Goal: Task Accomplishment & Management: Manage account settings

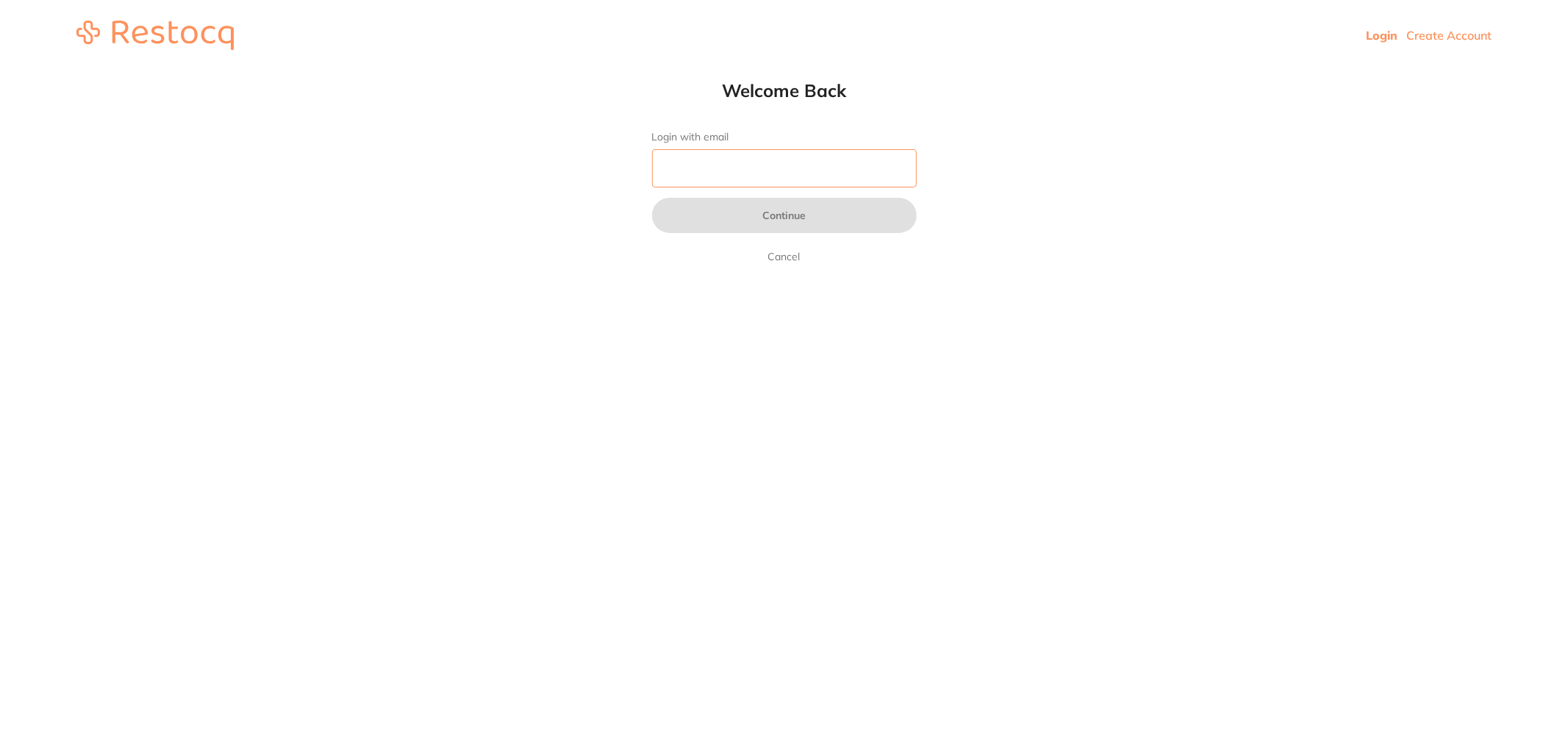
click at [829, 157] on input "Login with email" at bounding box center [784, 168] width 265 height 38
type input "[EMAIL_ADDRESS][DOMAIN_NAME]"
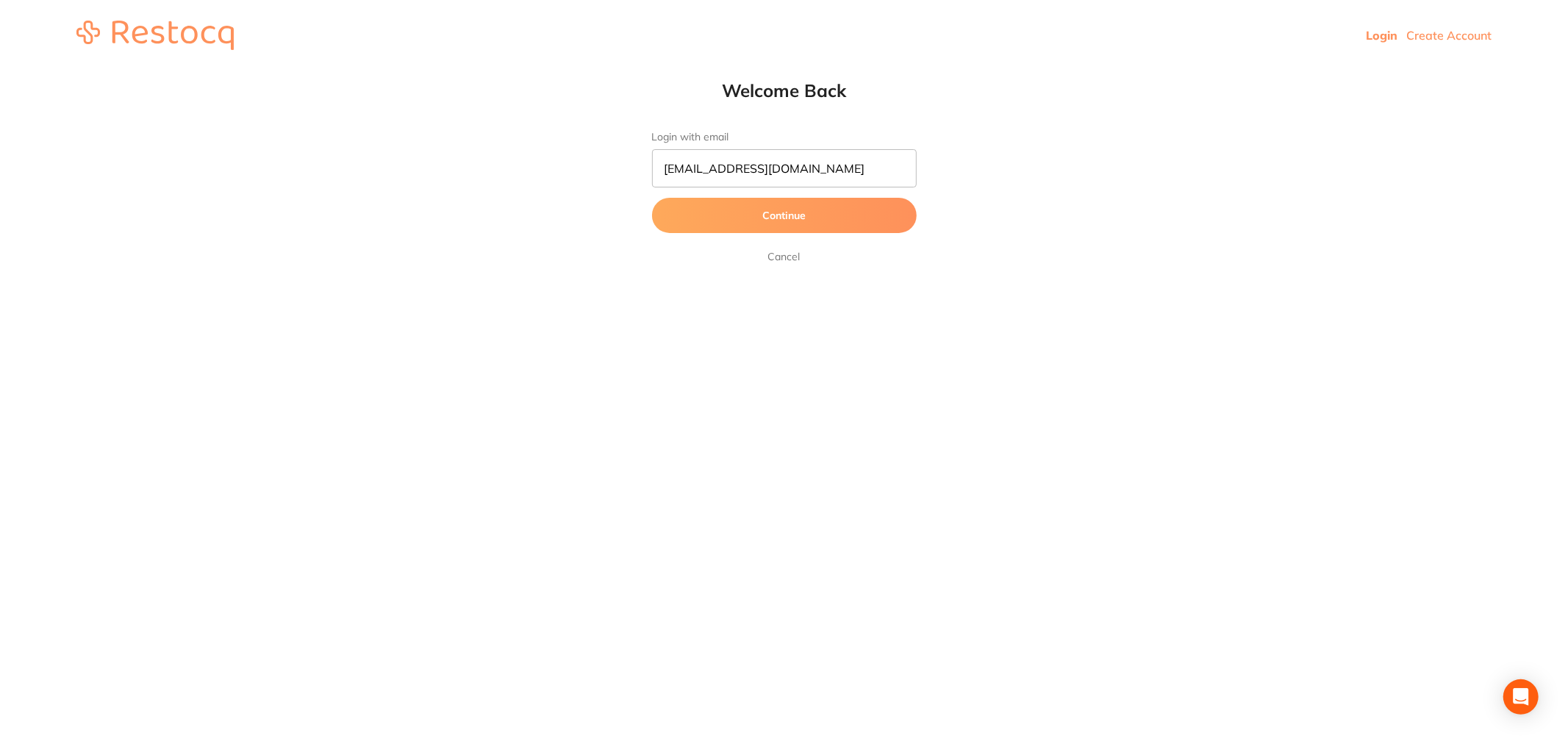
click at [755, 209] on button "Continue" at bounding box center [784, 215] width 265 height 36
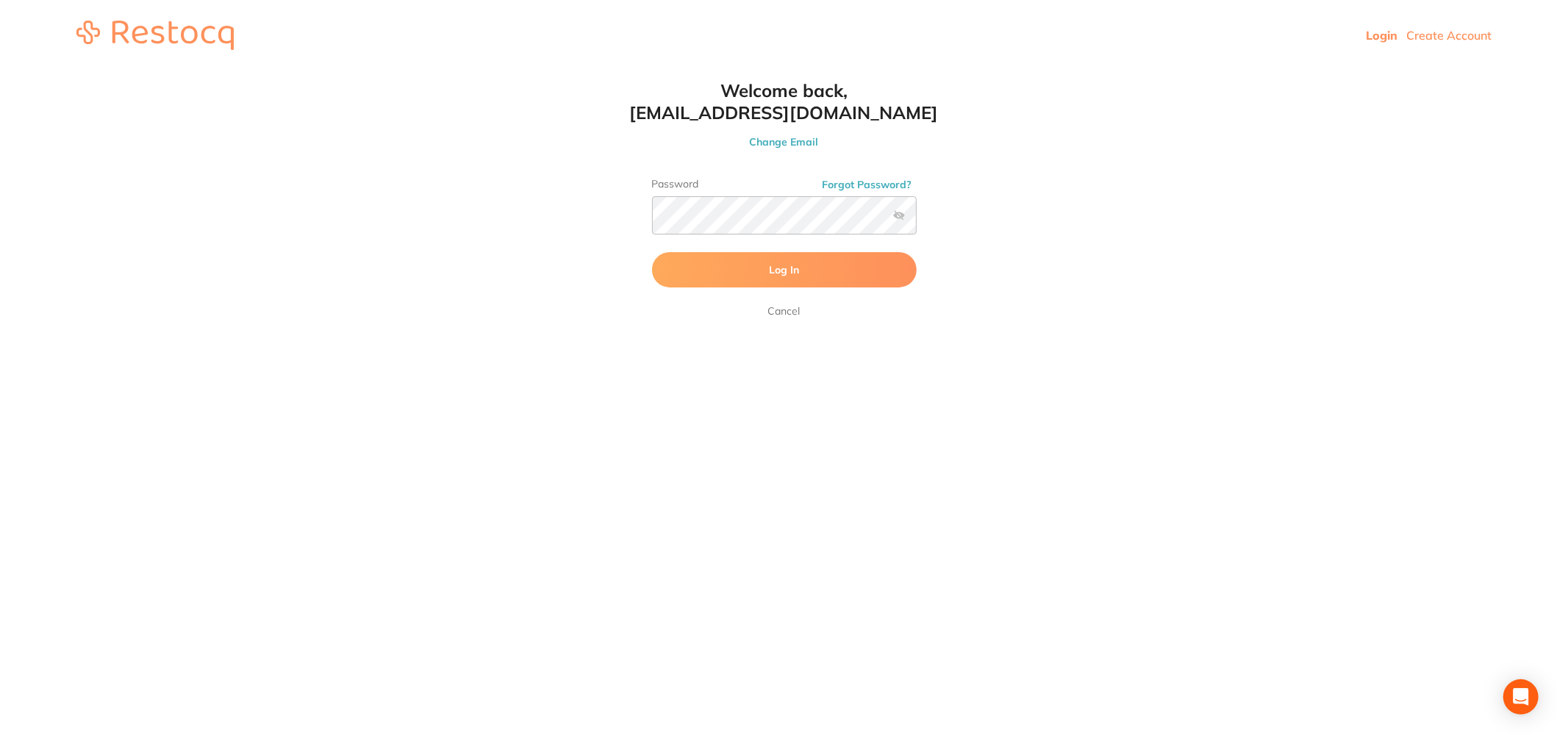
click at [780, 263] on span "Log In" at bounding box center [784, 269] width 30 height 13
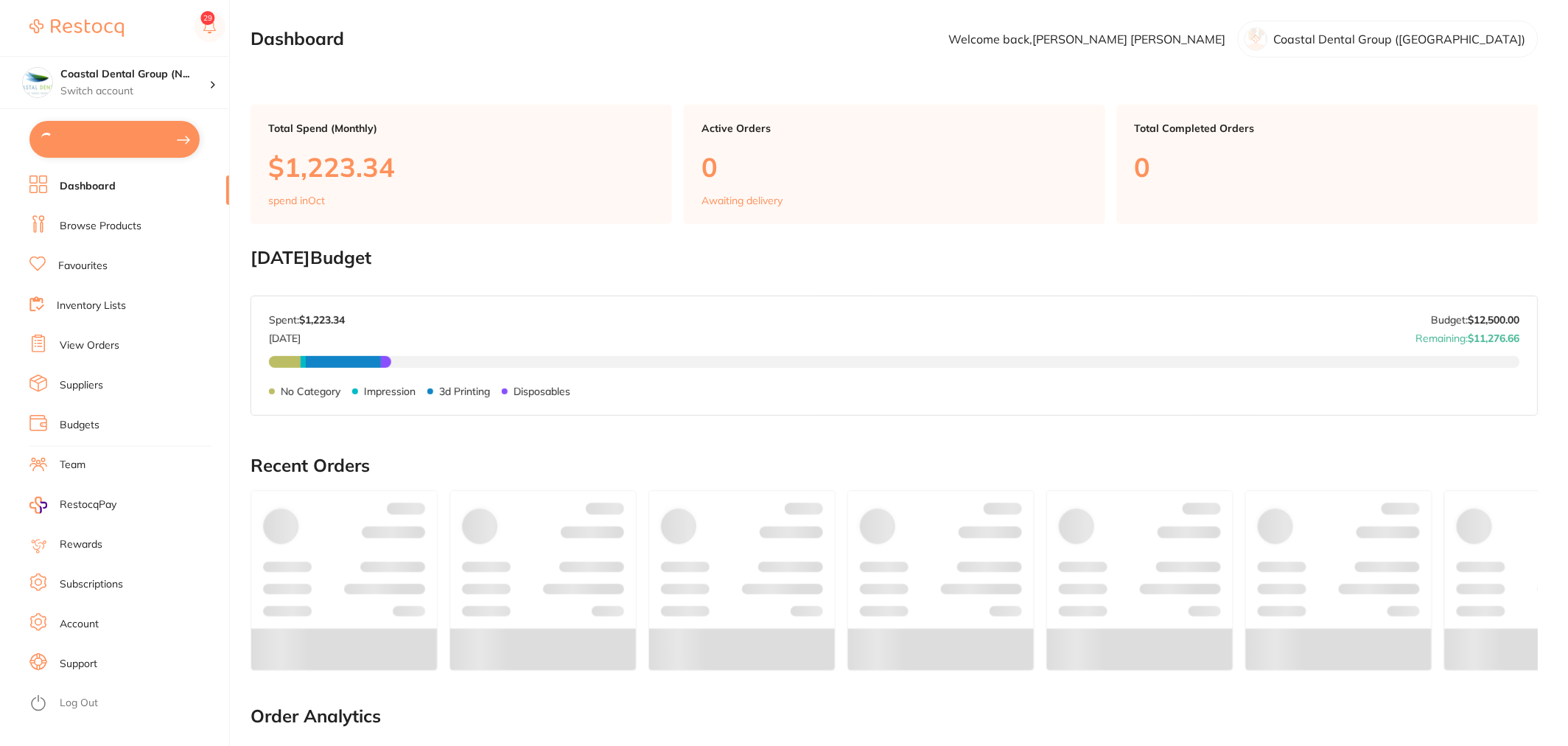
type textarea "Closed [DATE]"
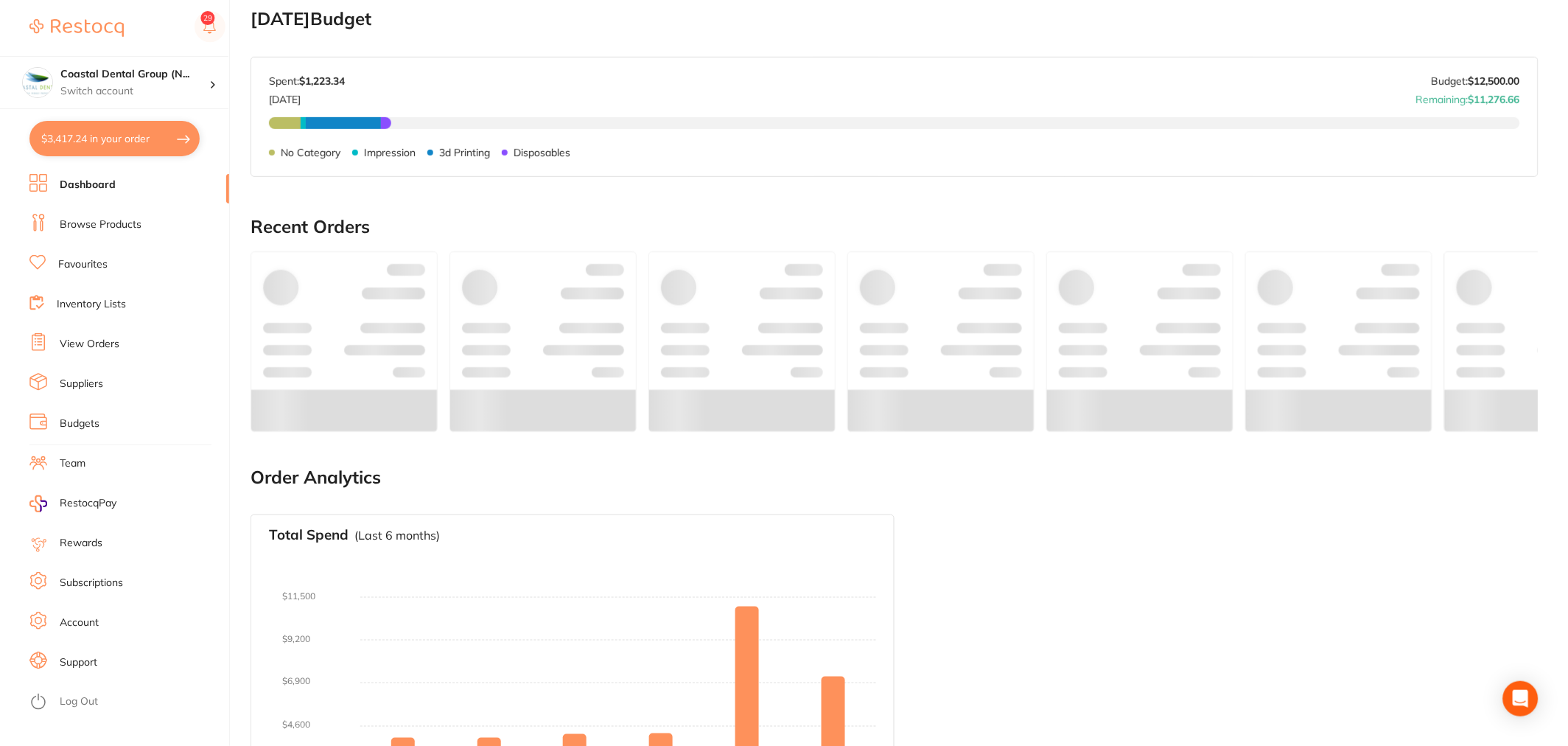
scroll to position [245, 0]
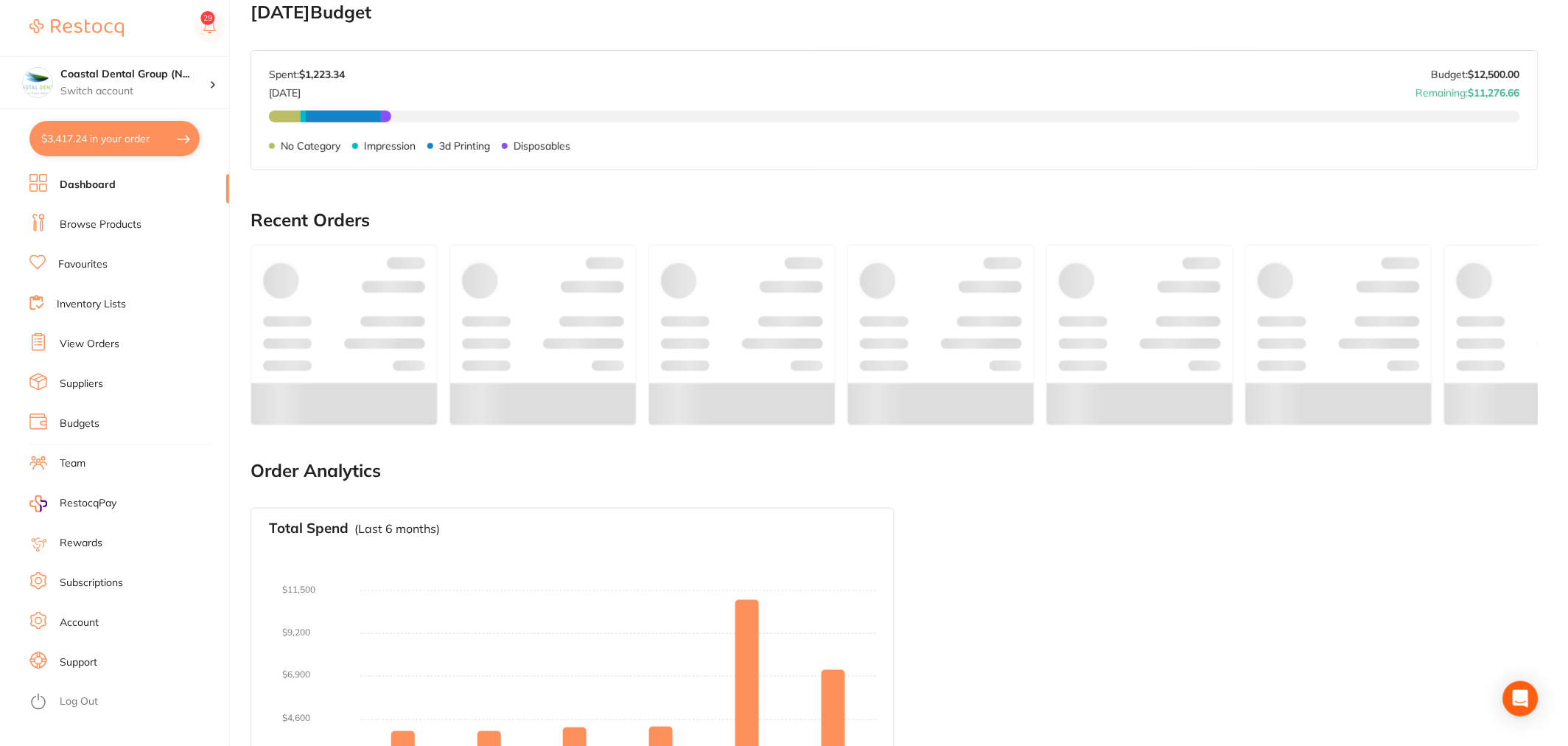
click at [103, 217] on link "Browse Products" at bounding box center [100, 224] width 82 height 14
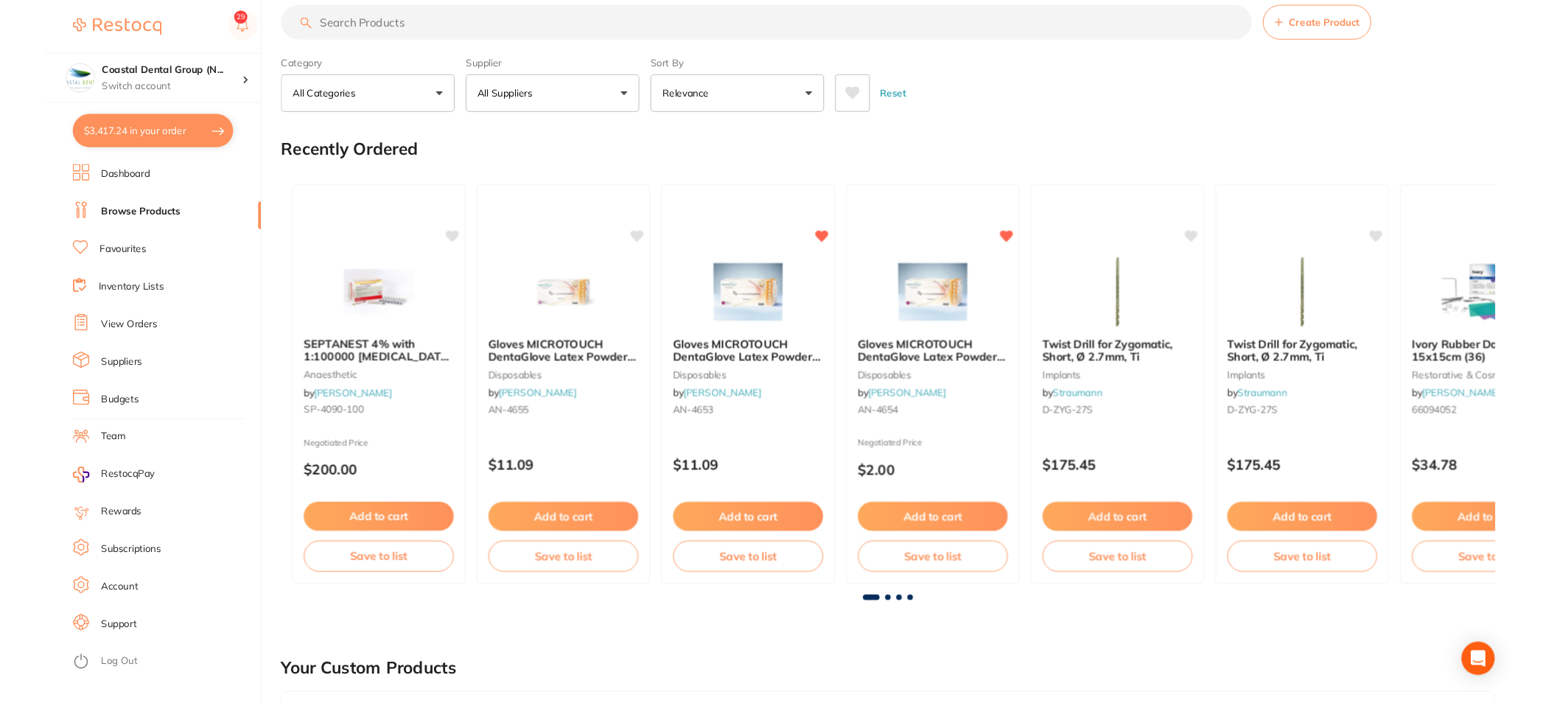
scroll to position [245, 0]
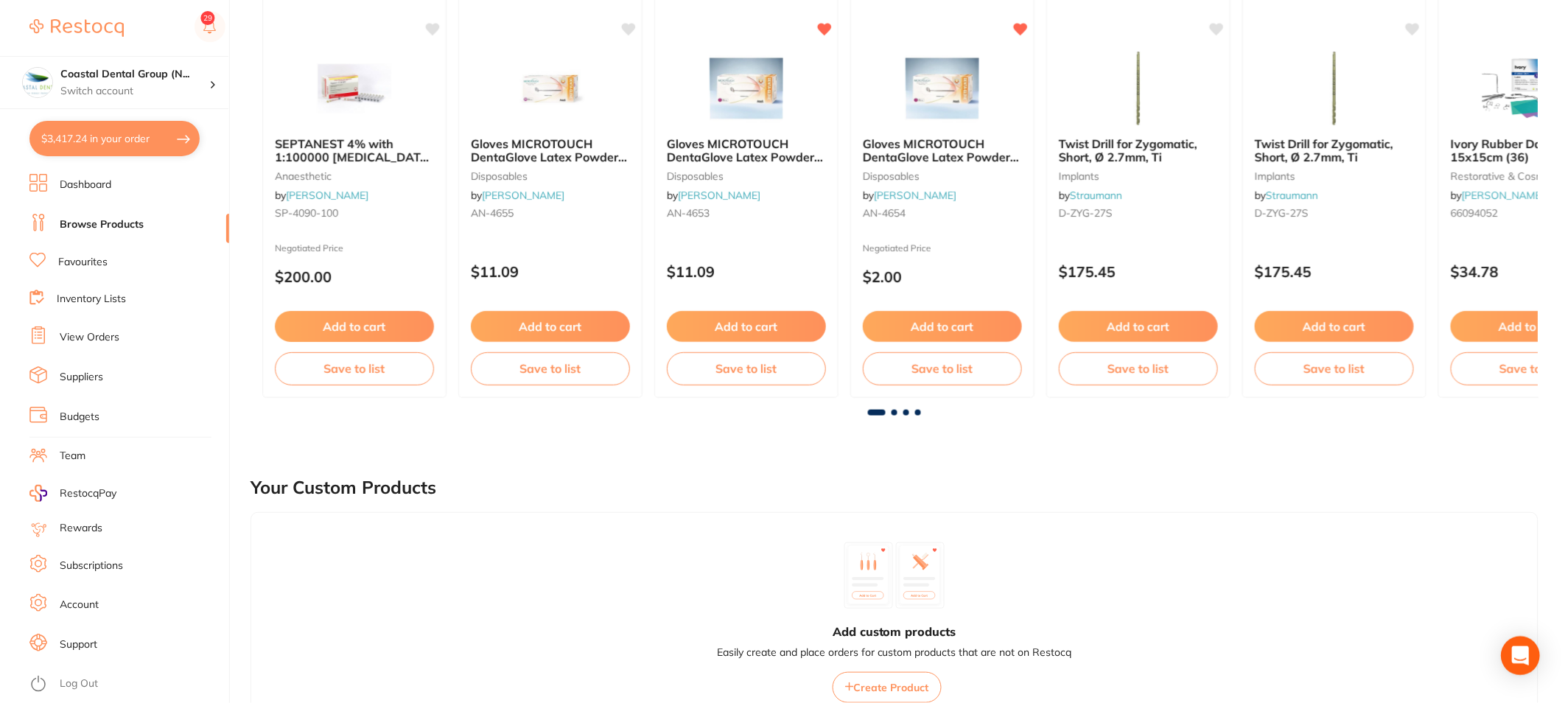
click at [1520, 659] on icon "Open Intercom Messenger" at bounding box center [1521, 656] width 19 height 19
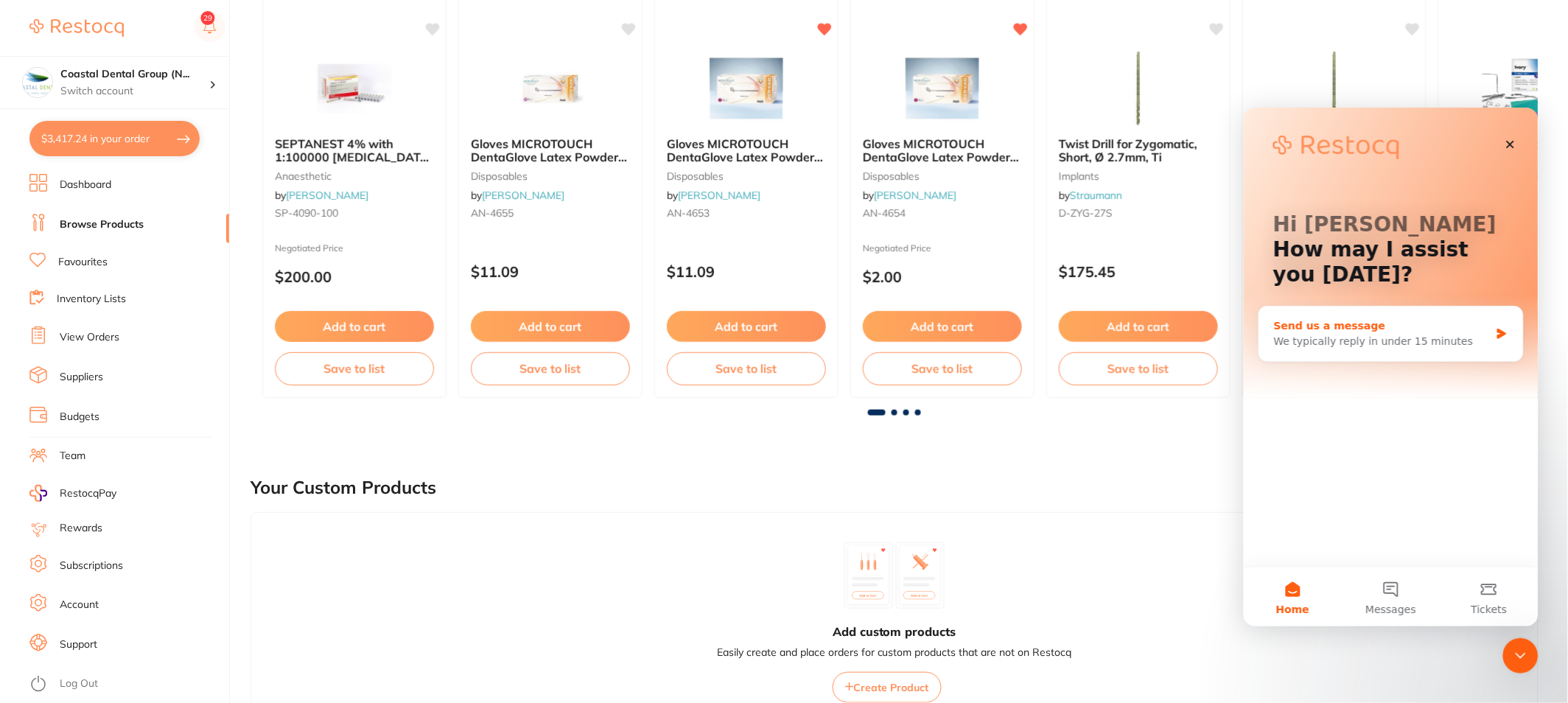
scroll to position [0, 0]
click at [1391, 590] on button "1 Messages" at bounding box center [1390, 595] width 98 height 59
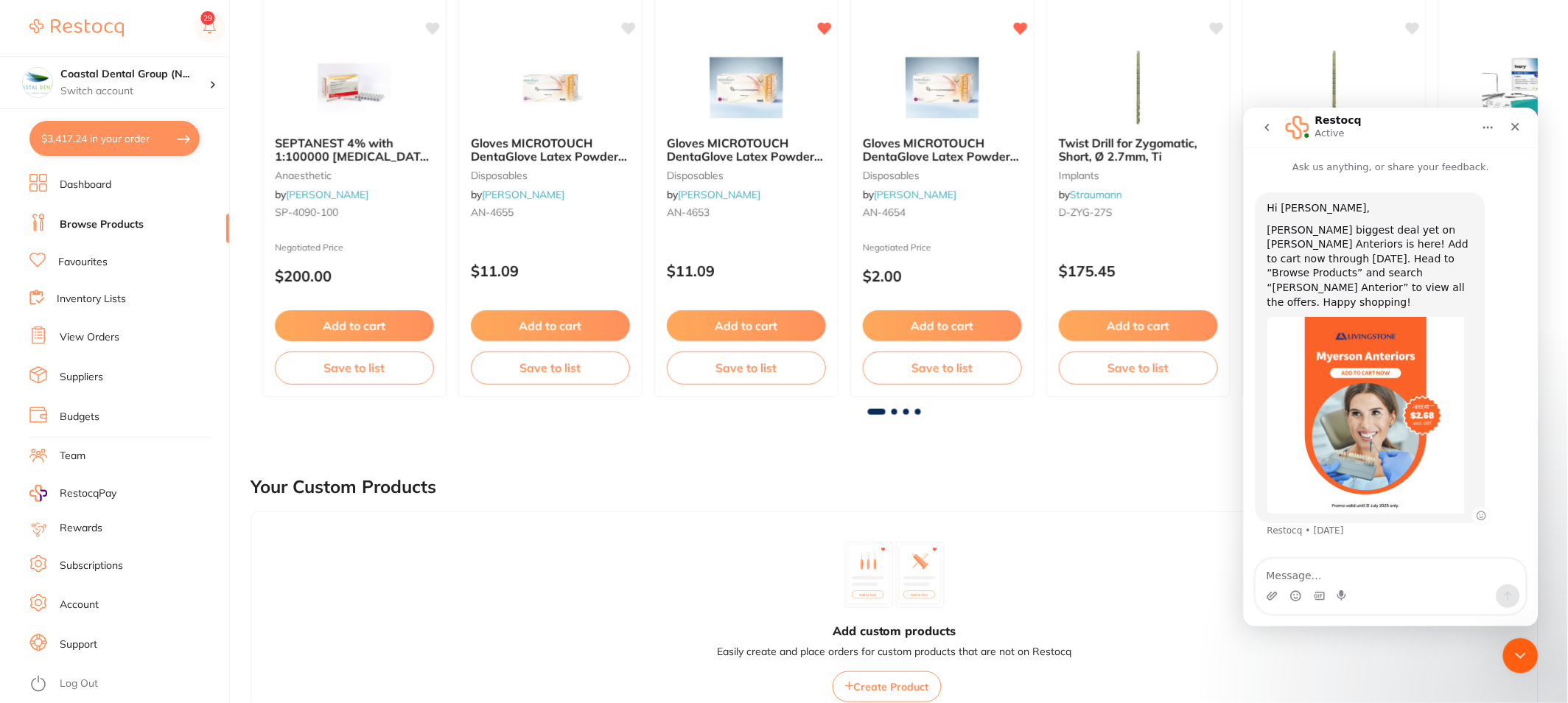
scroll to position [245, 0]
click at [1520, 126] on icon "Close" at bounding box center [1515, 125] width 12 height 12
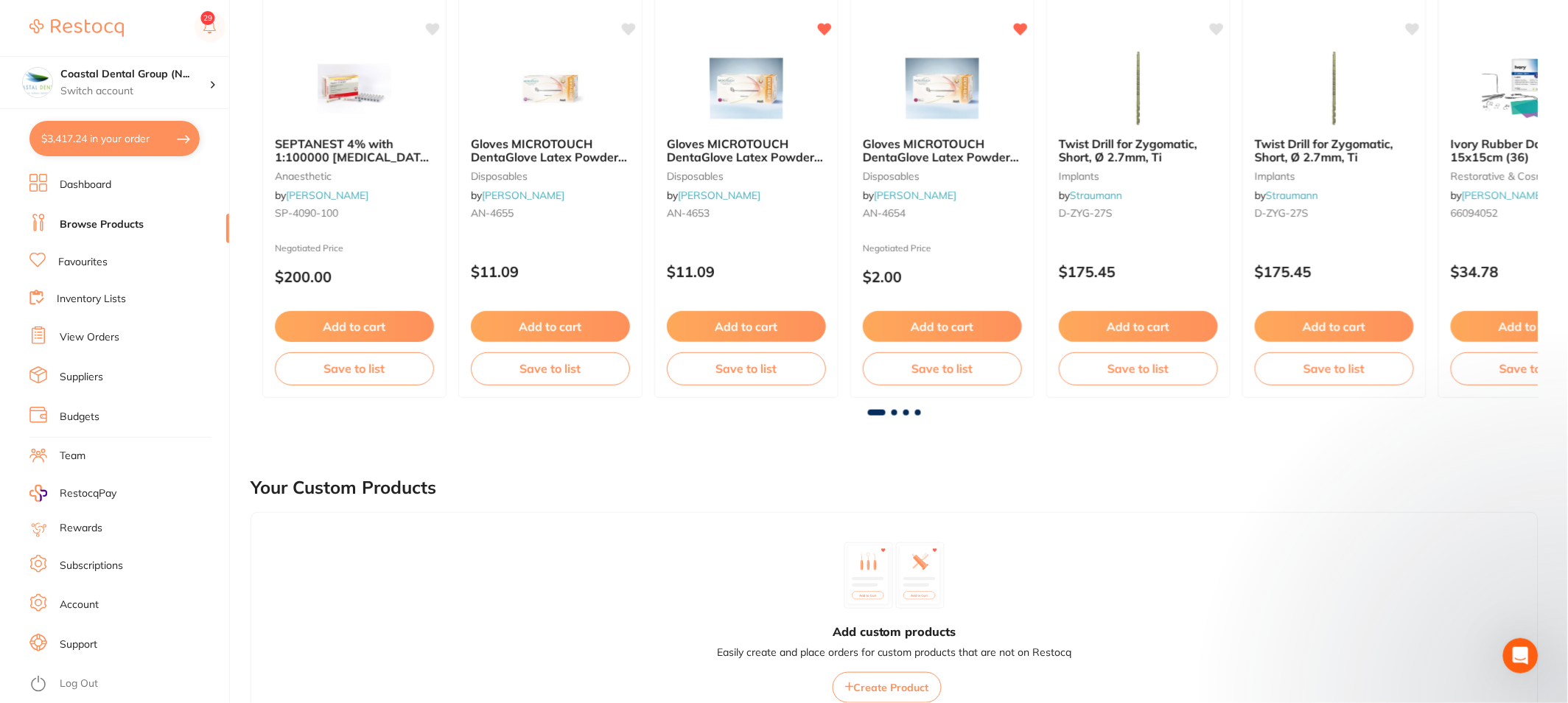
scroll to position [0, 0]
click at [1527, 648] on icon "Open Intercom Messenger" at bounding box center [1518, 653] width 24 height 24
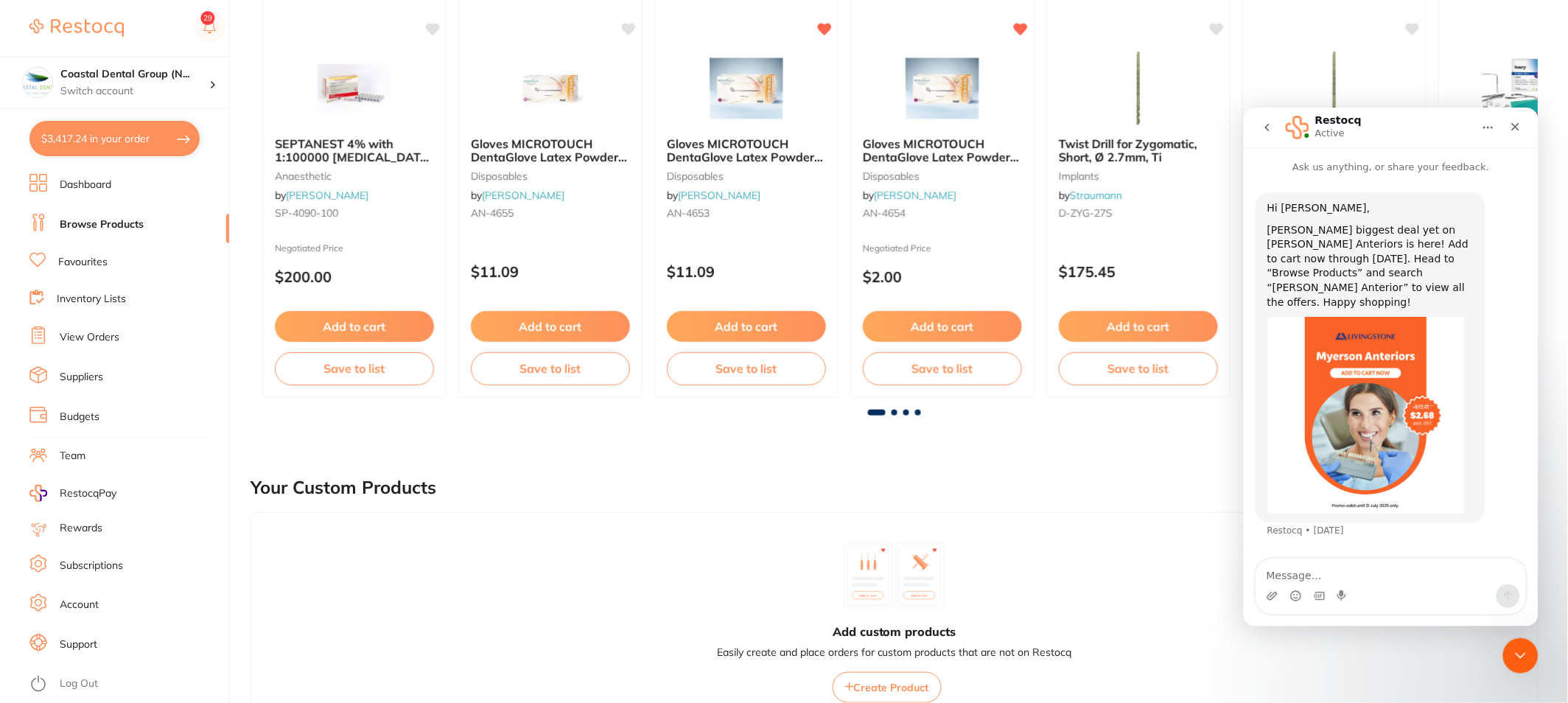
click at [1261, 129] on icon "go back" at bounding box center [1267, 126] width 12 height 12
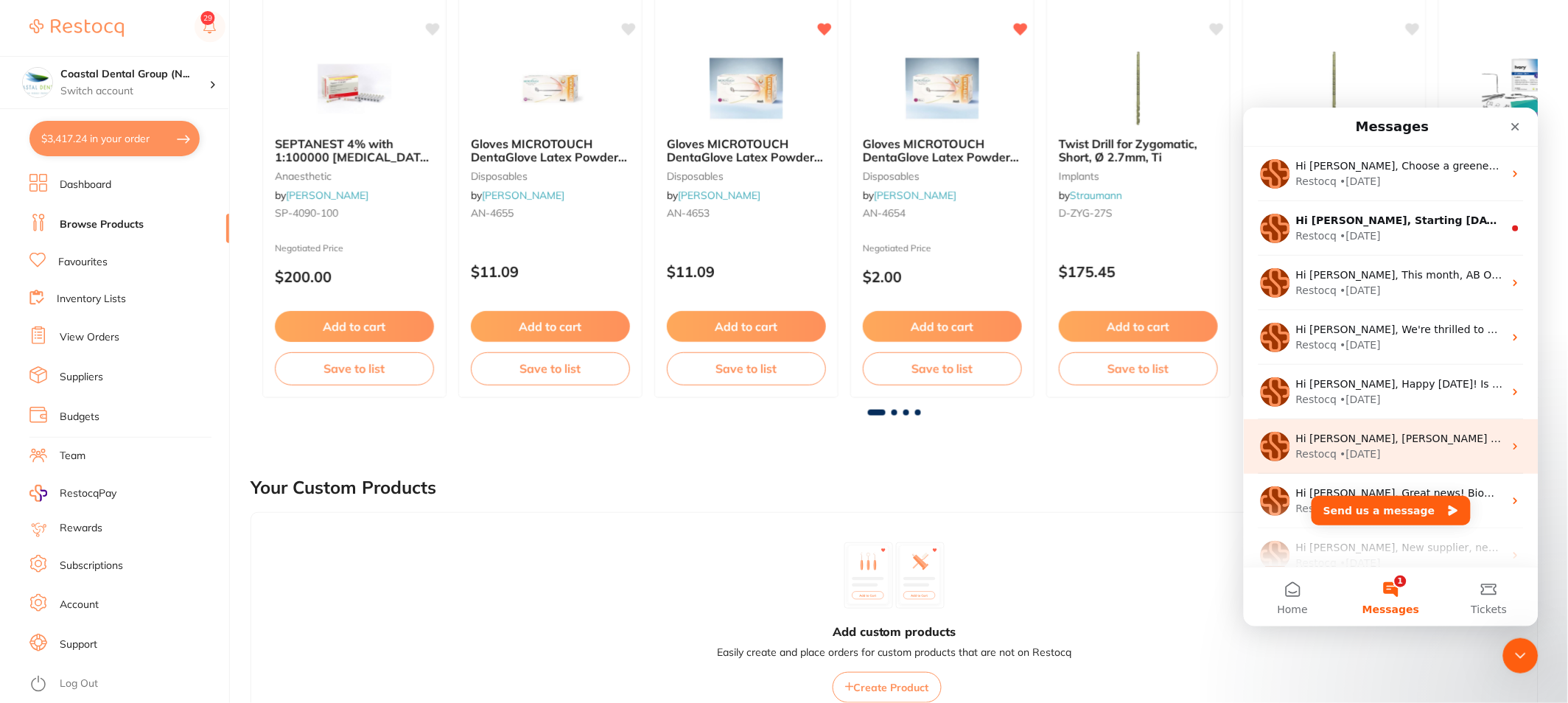
scroll to position [82, 0]
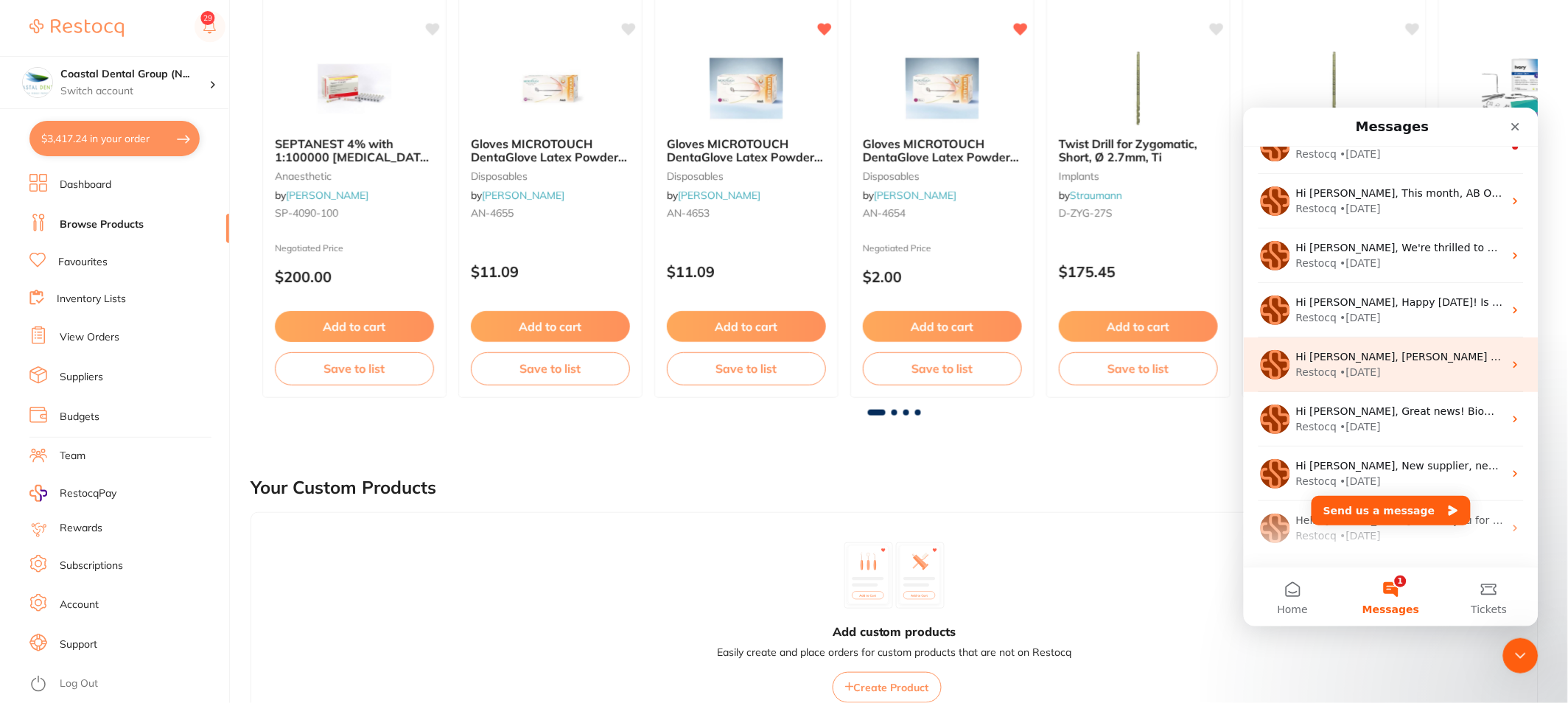
click at [1443, 366] on div "Restocq • [DATE]" at bounding box center [1399, 371] width 207 height 15
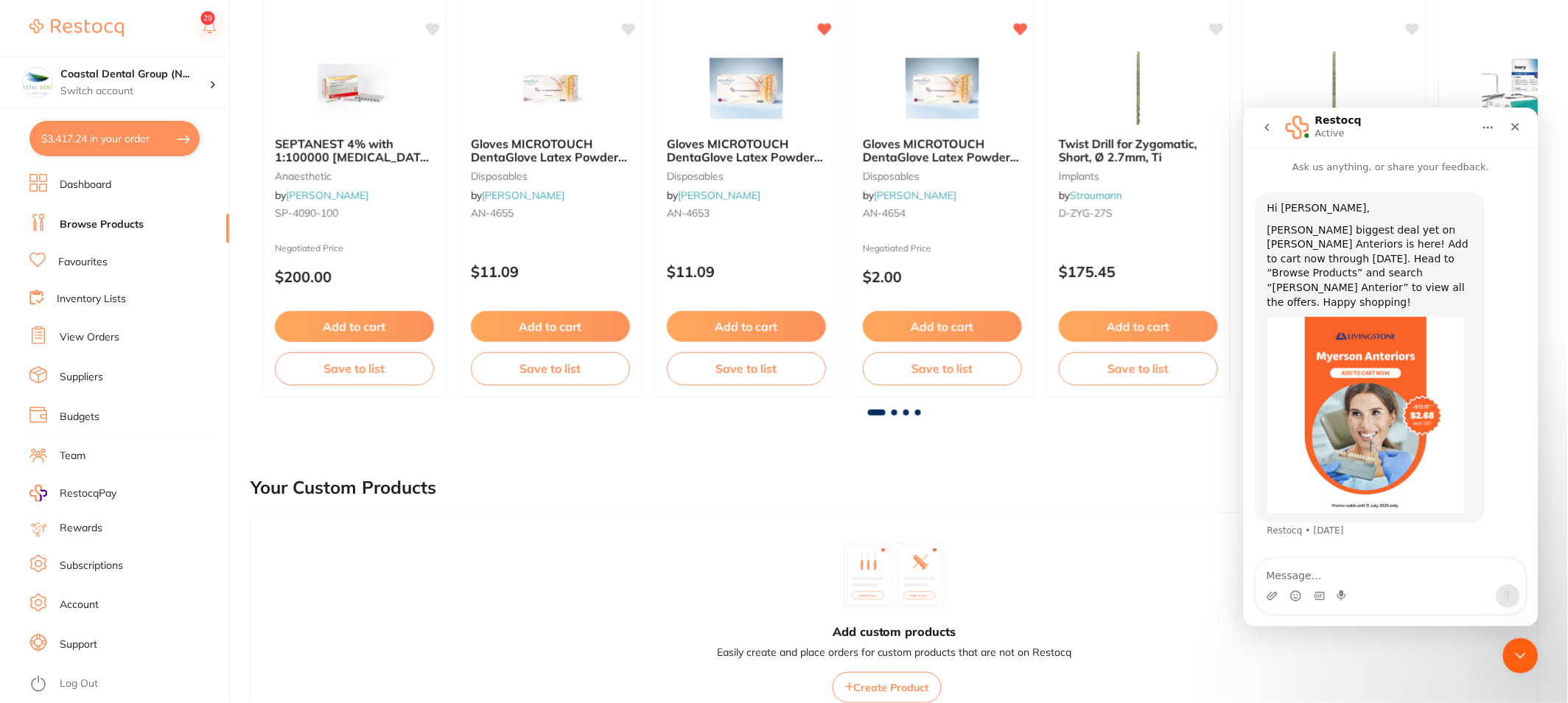
click at [1267, 136] on button "go back" at bounding box center [1266, 126] width 28 height 28
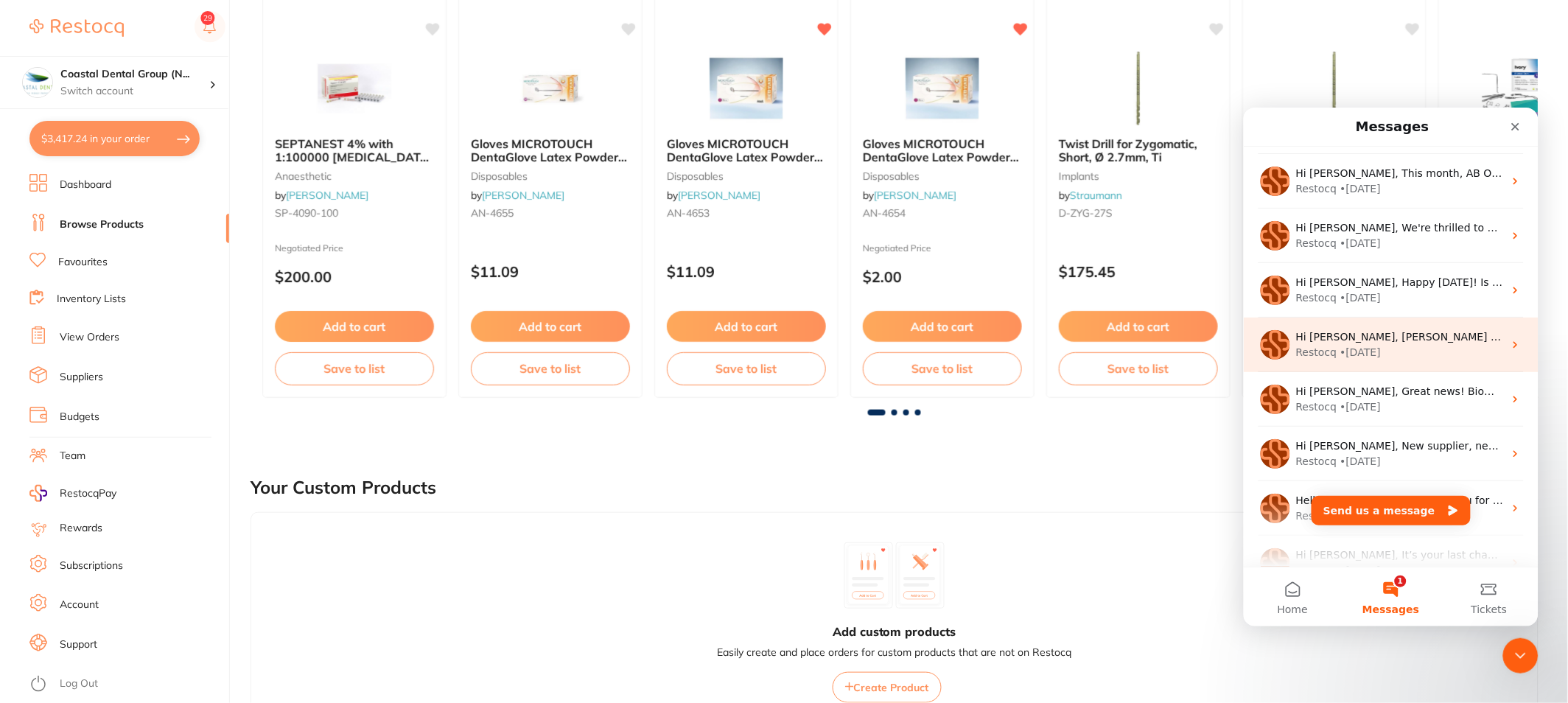
scroll to position [0, 0]
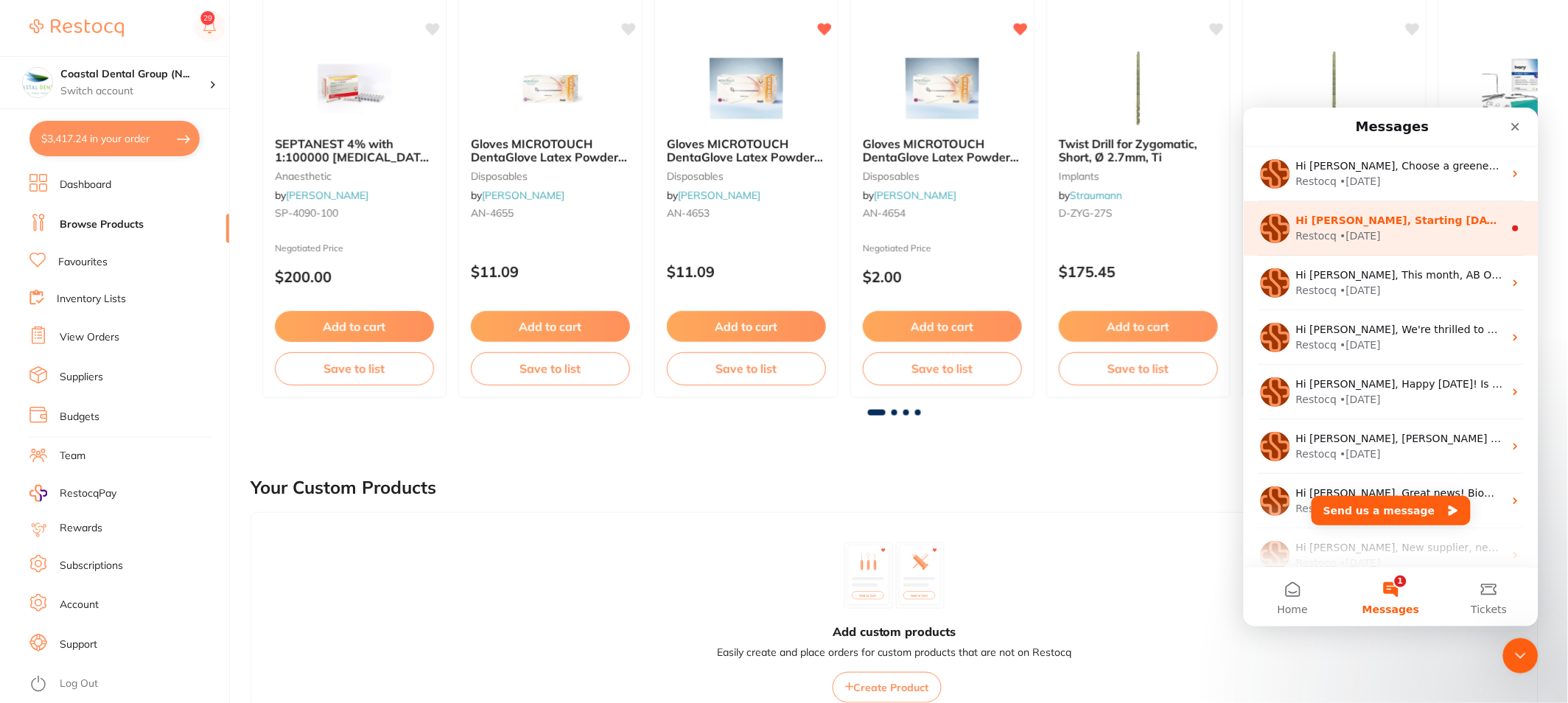
click at [1477, 236] on div "Restocq • [DATE]" at bounding box center [1399, 235] width 207 height 15
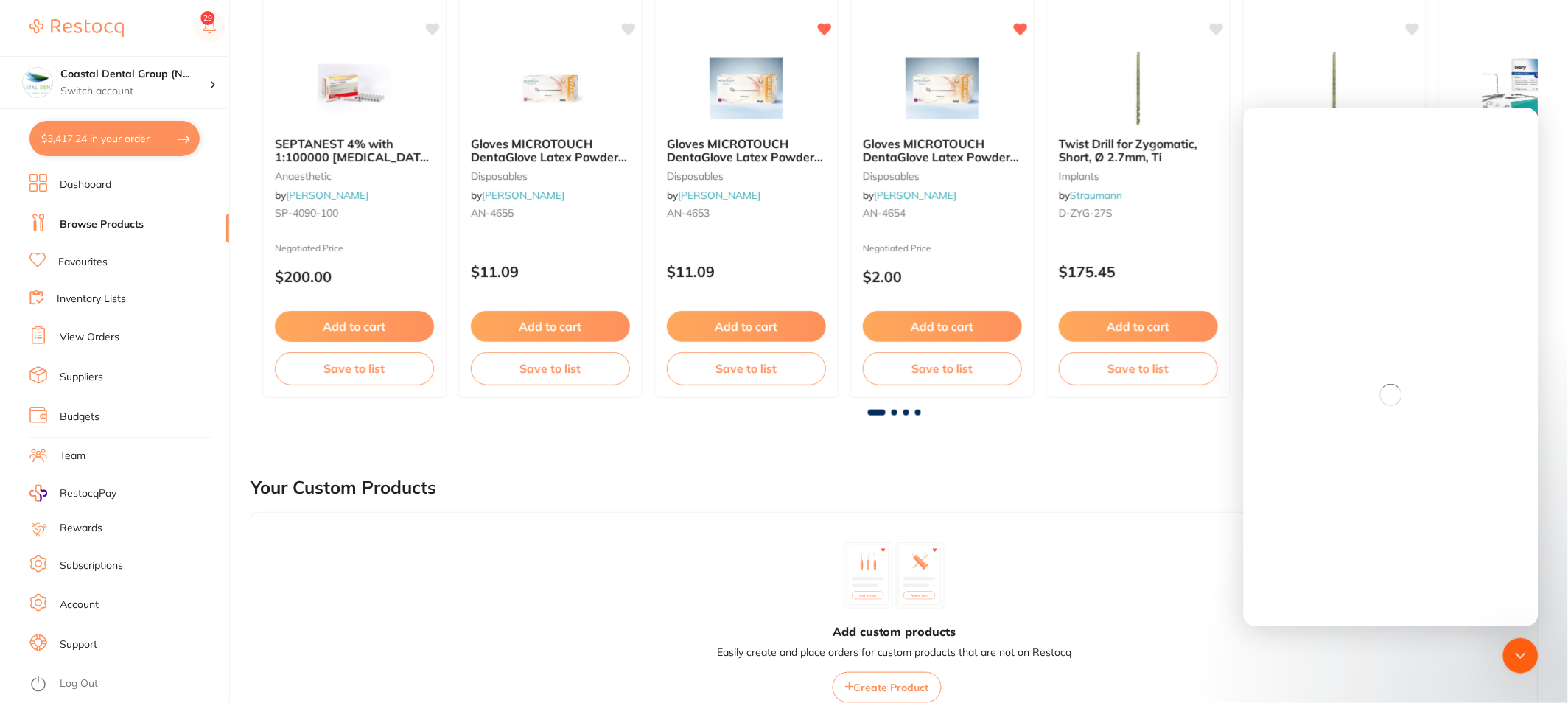
click at [1461, 268] on div "Intercom messenger" at bounding box center [1389, 394] width 294 height 480
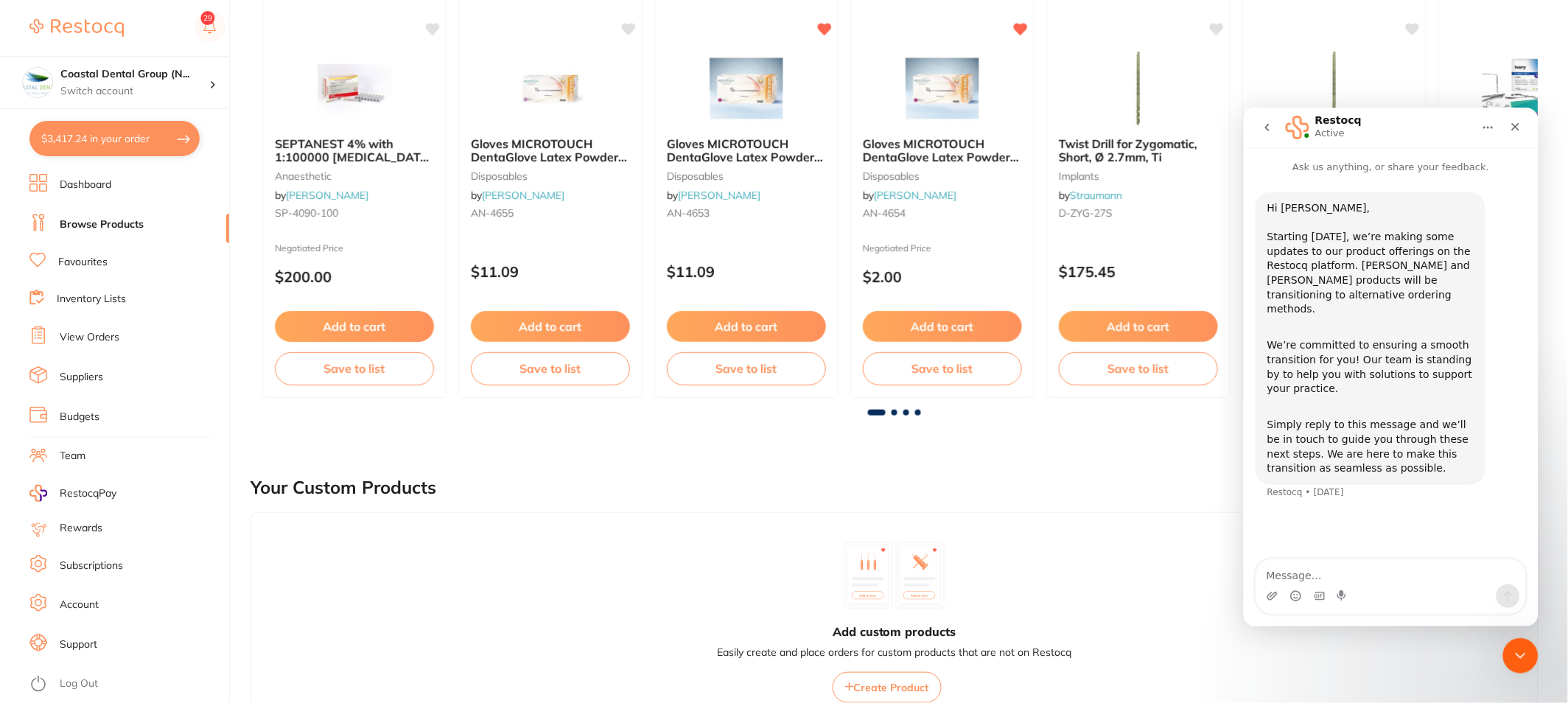
click at [1269, 136] on button "go back" at bounding box center [1266, 126] width 28 height 28
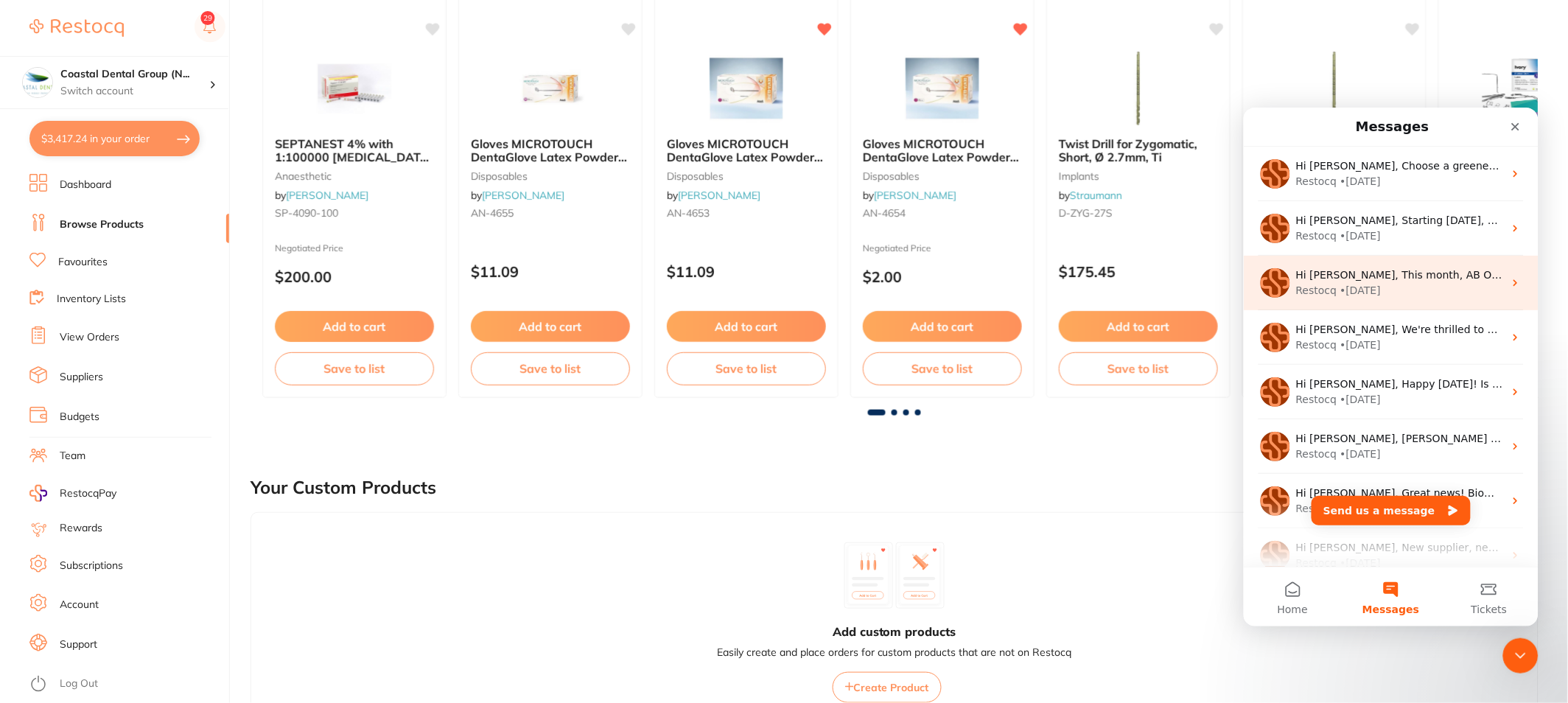
click at [1431, 291] on div "Restocq • [DATE]" at bounding box center [1399, 289] width 207 height 15
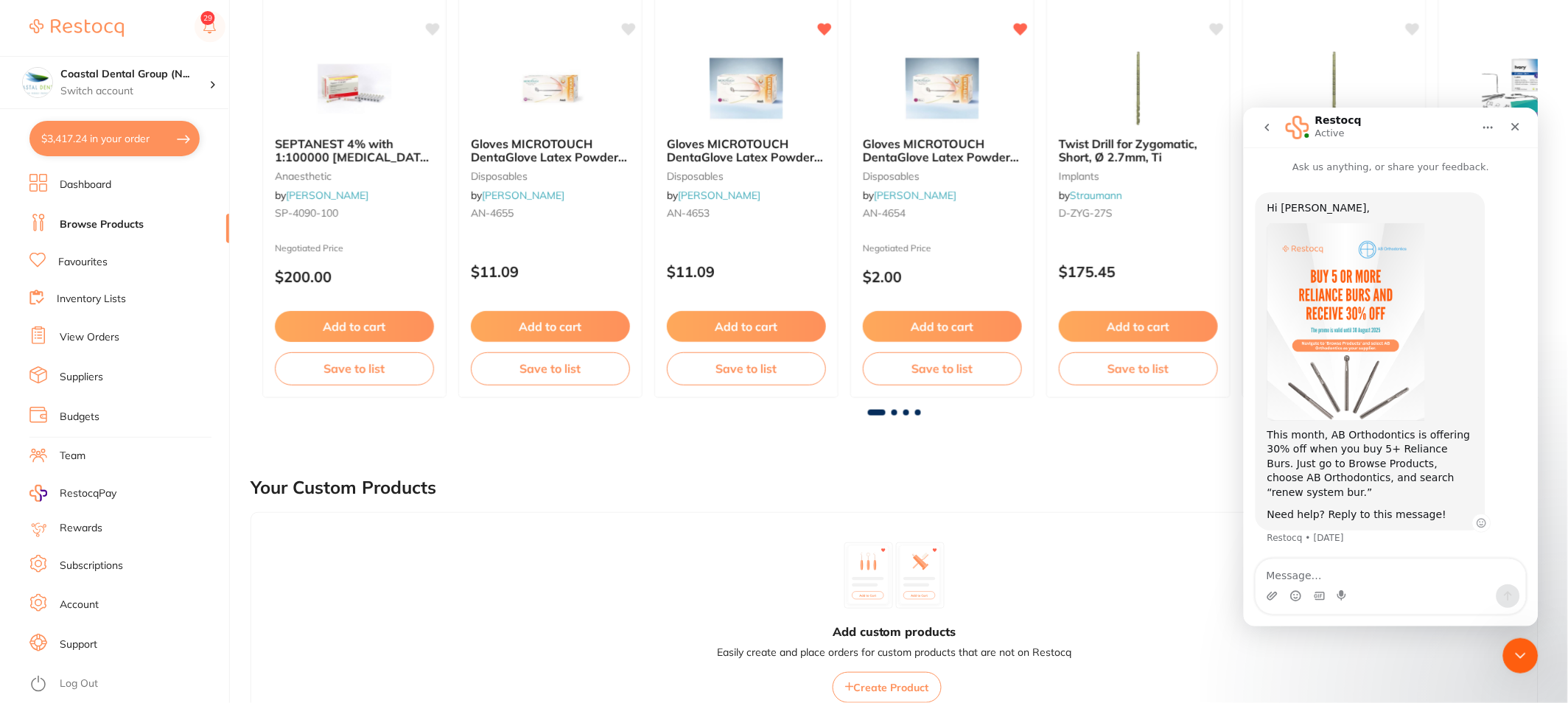
click at [1407, 397] on img "Restocq says…" at bounding box center [1345, 321] width 157 height 198
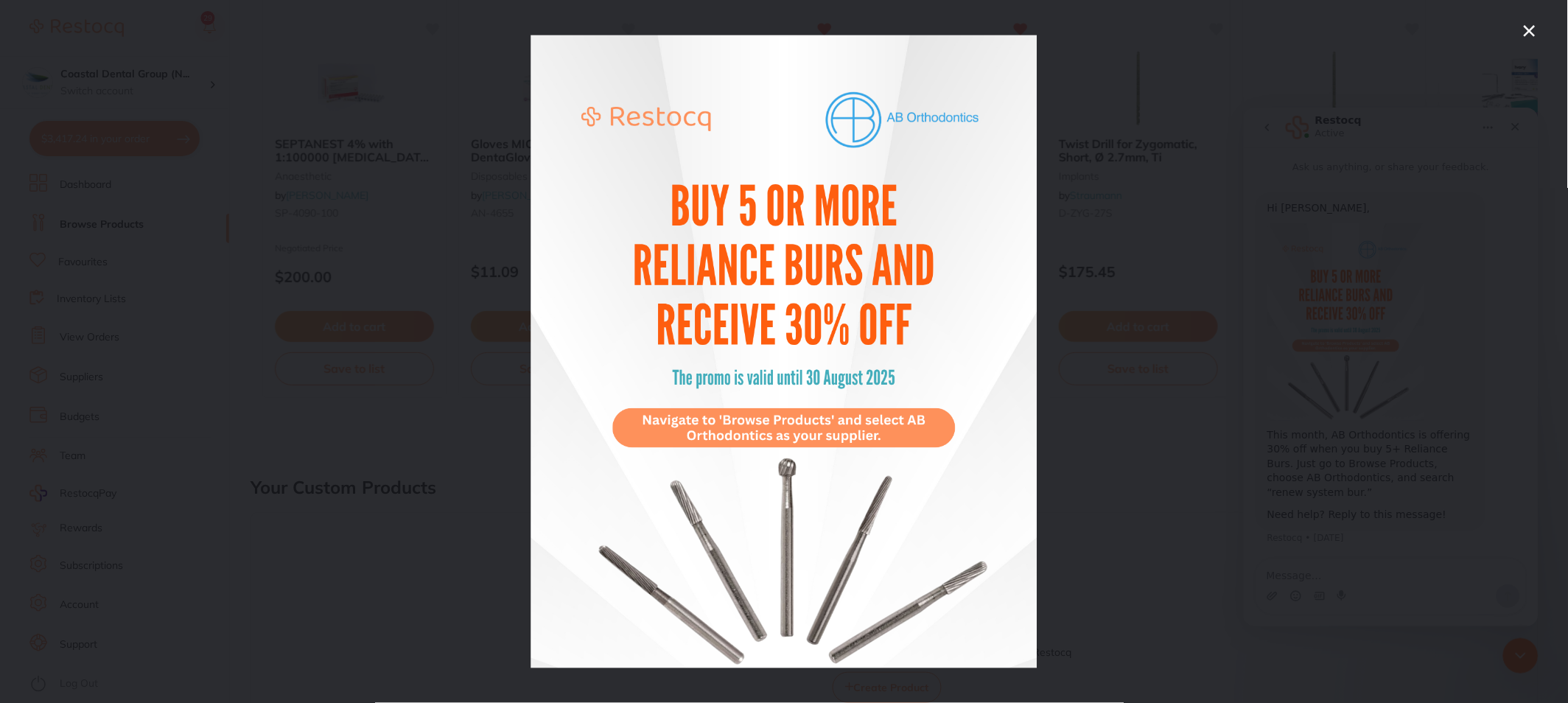
click at [1529, 33] on icon "Close" at bounding box center [1529, 31] width 17 height 17
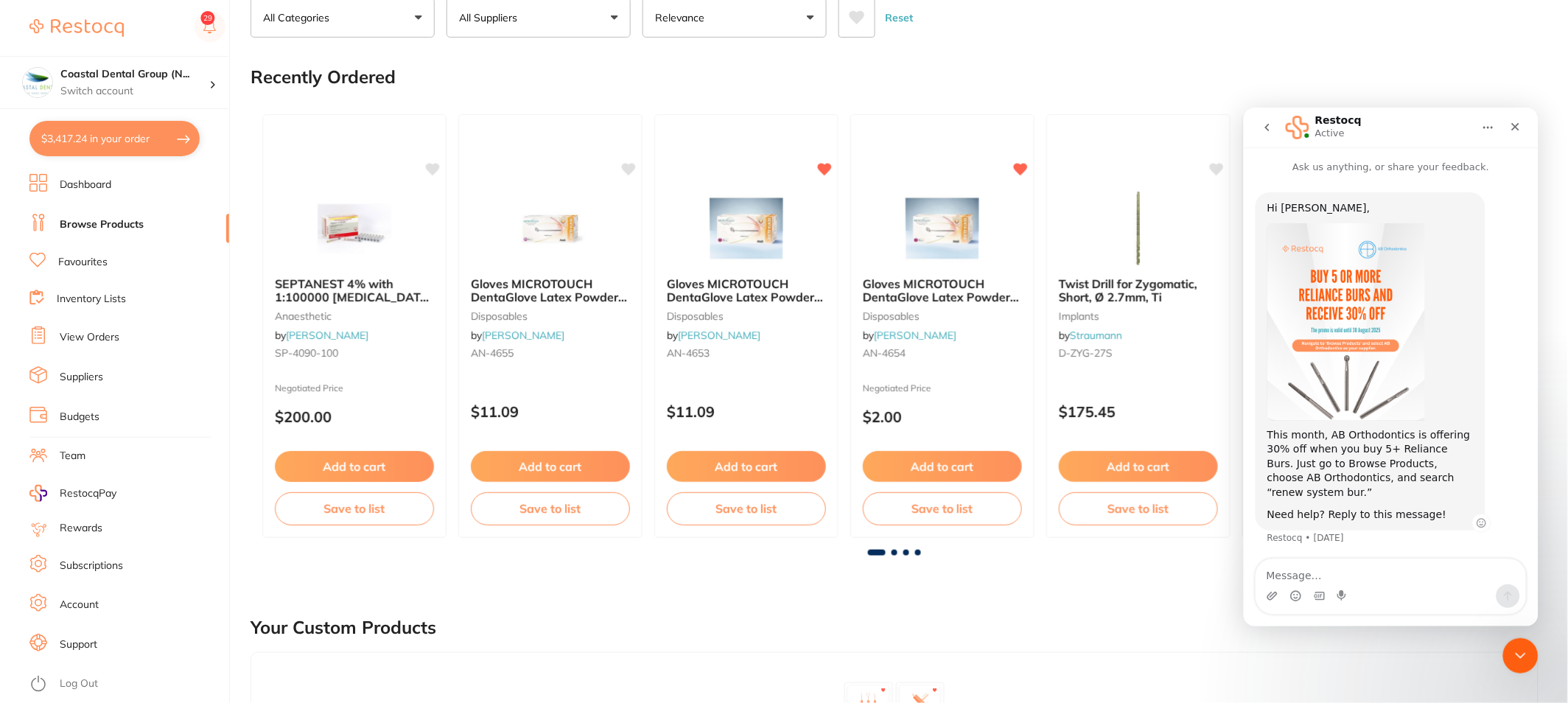
scroll to position [82, 0]
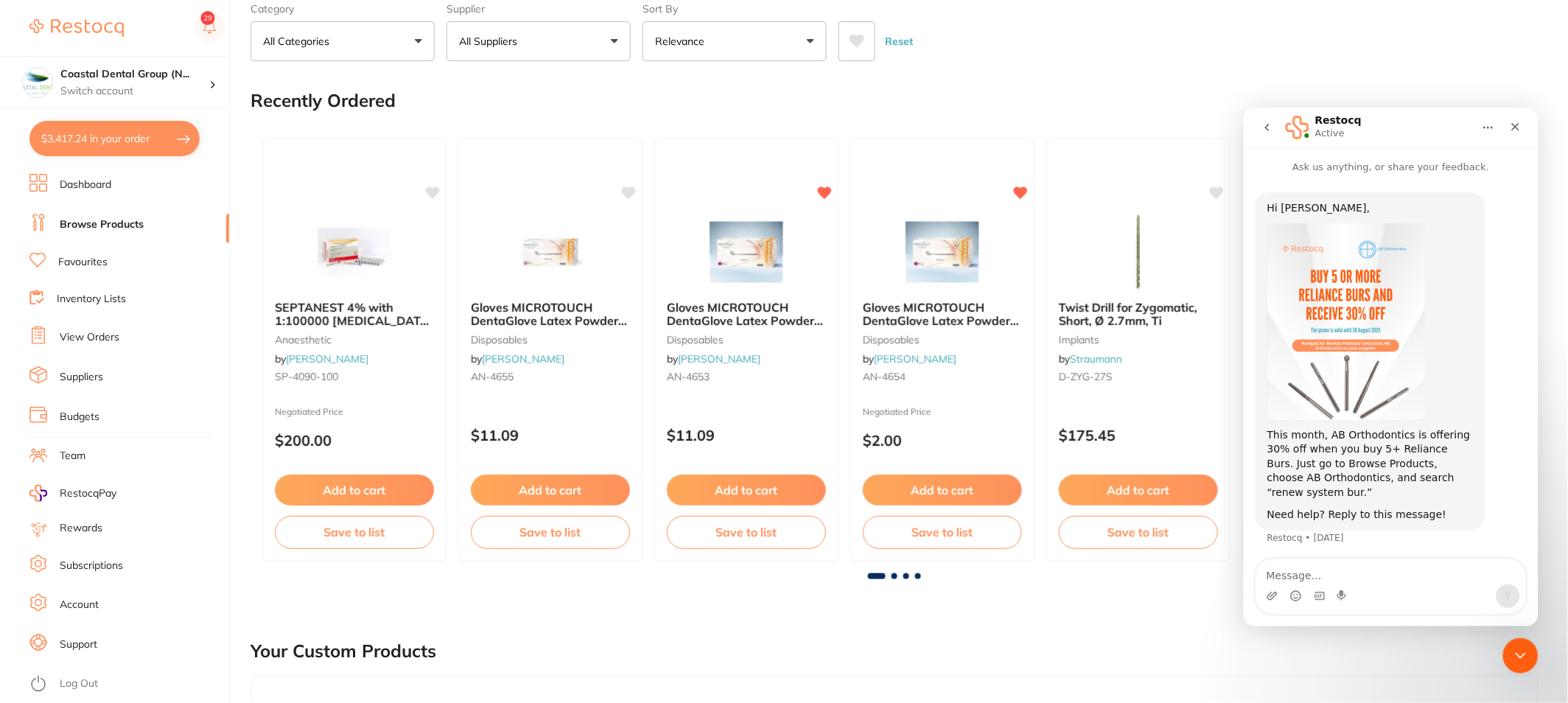
click at [1271, 132] on button "go back" at bounding box center [1266, 126] width 28 height 28
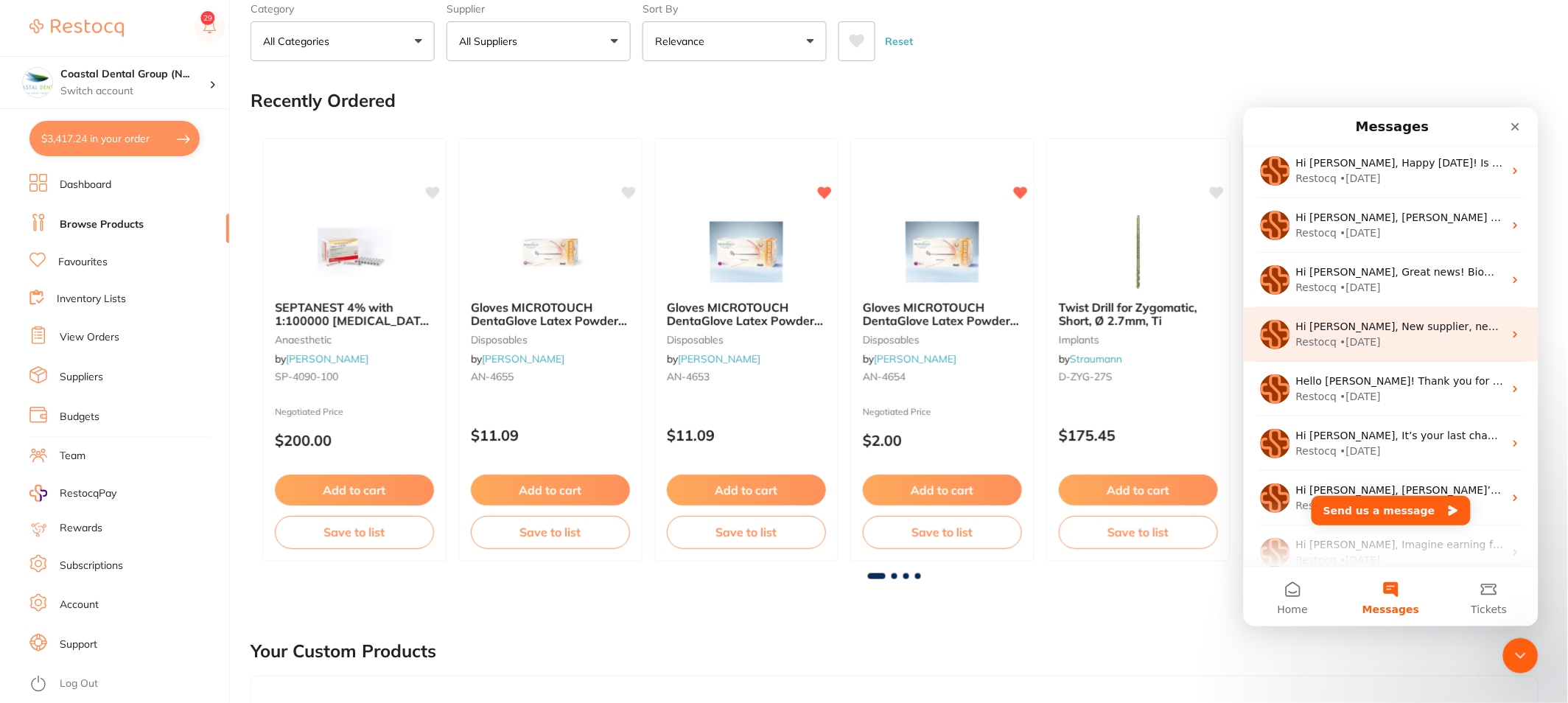
scroll to position [245, 0]
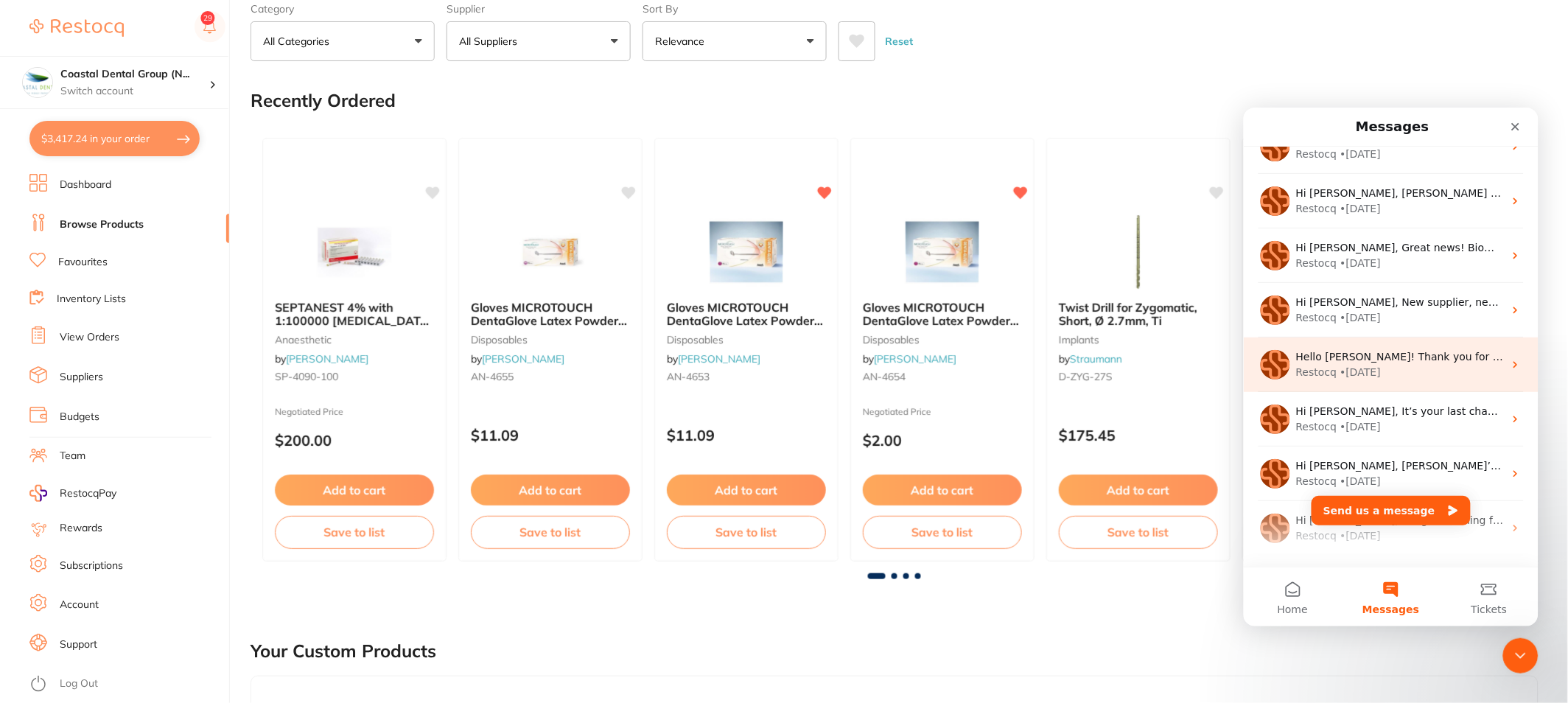
click at [1389, 379] on div "Restocq • [DATE]" at bounding box center [1399, 371] width 207 height 15
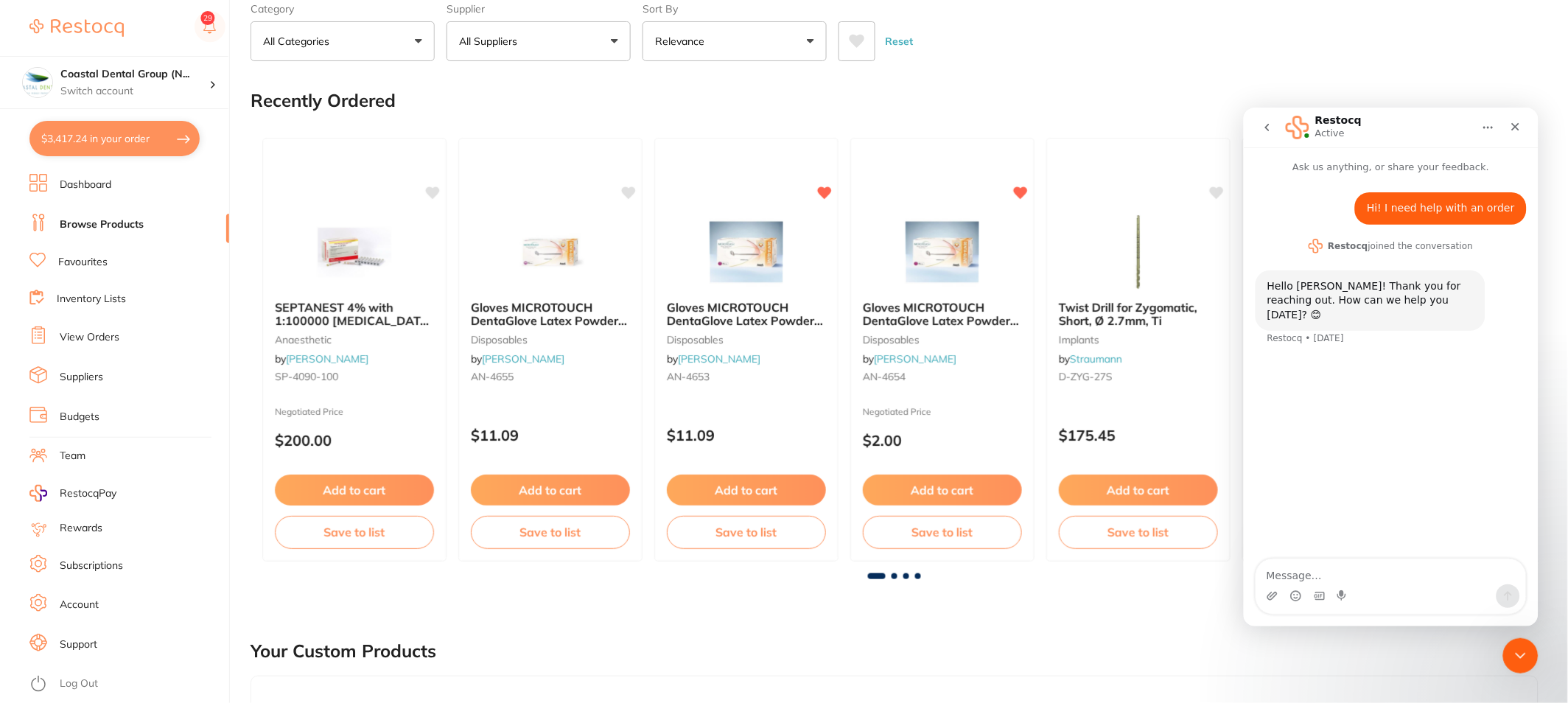
click at [1267, 124] on icon "go back" at bounding box center [1266, 127] width 5 height 8
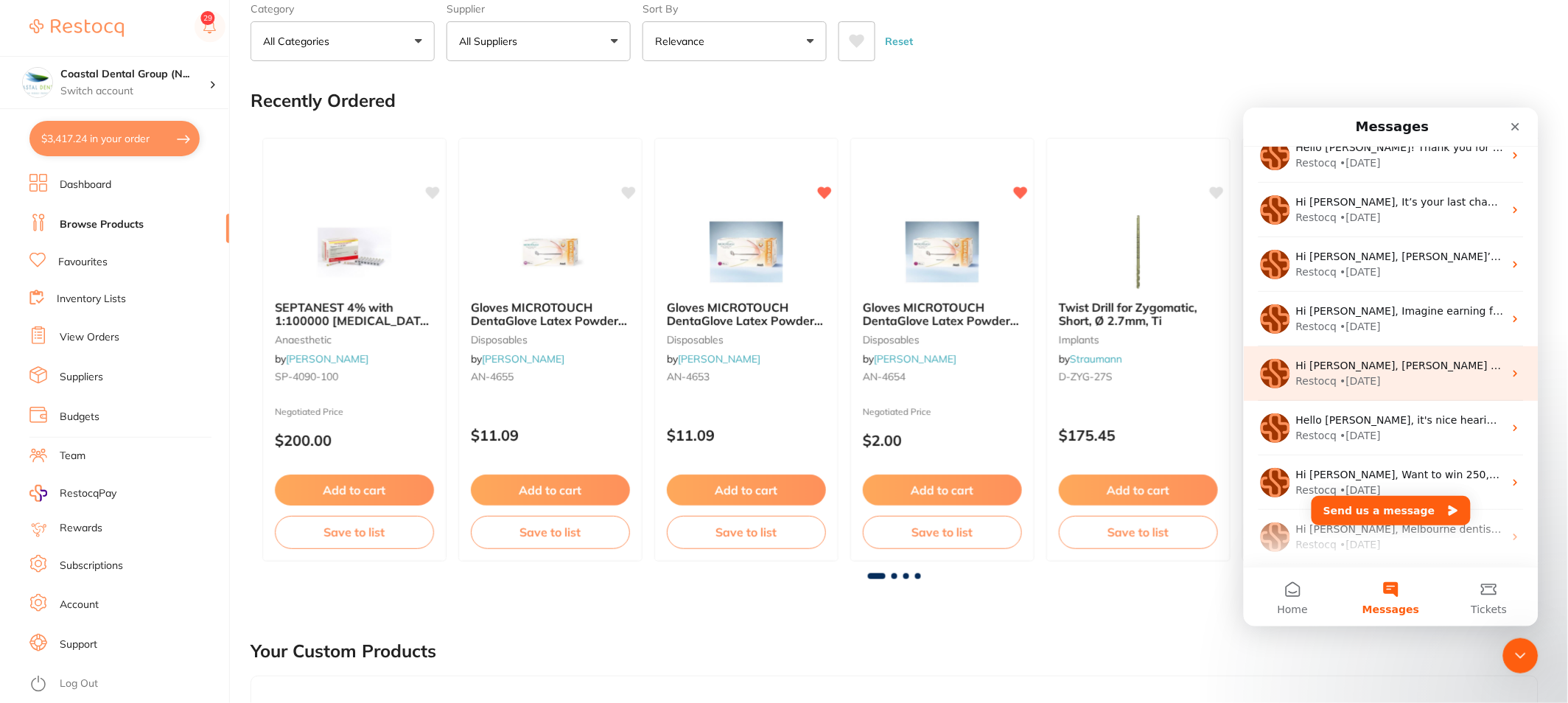
scroll to position [572, 0]
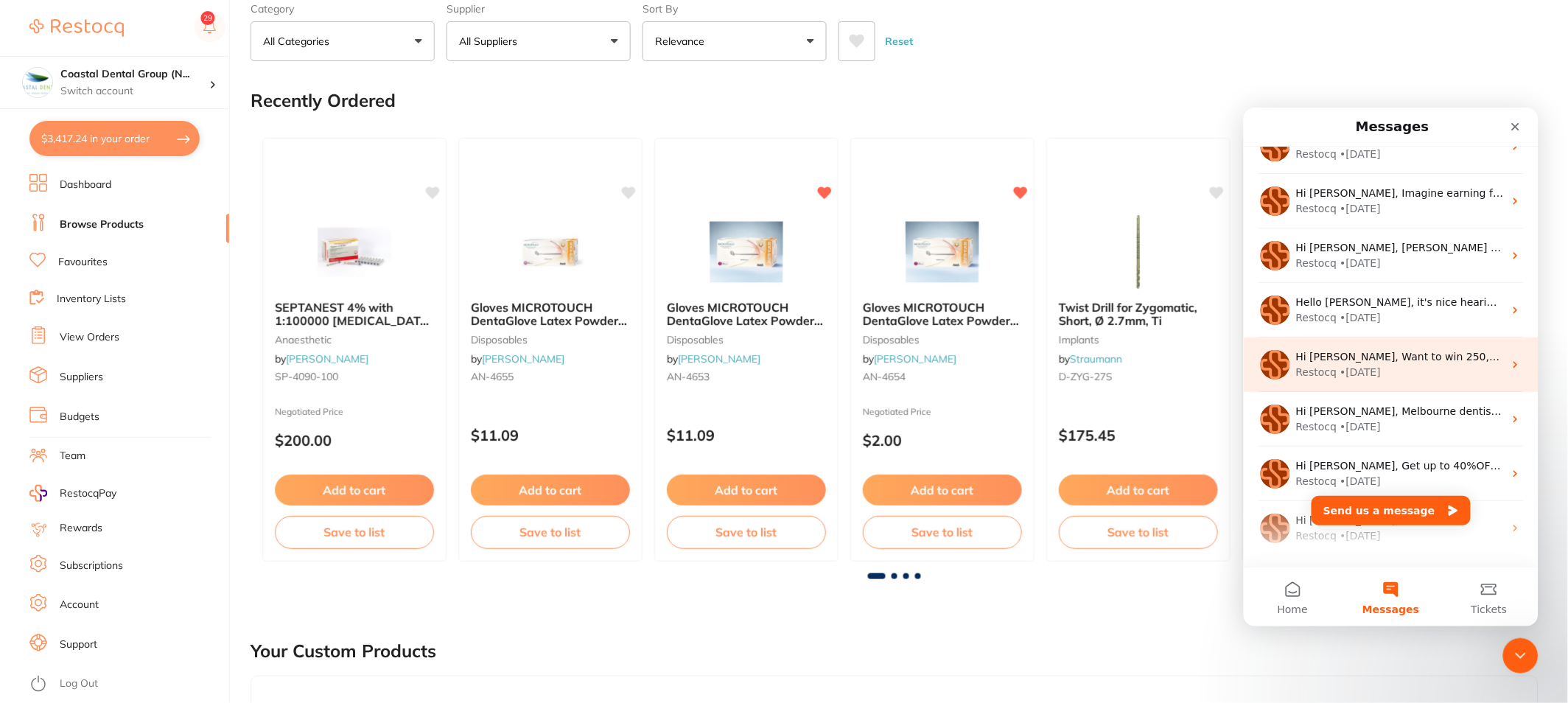
click at [1410, 382] on div "Hi [PERSON_NAME], Want to win 250,000 frequent flyer points? Sign up on Restocq…" at bounding box center [1389, 364] width 294 height 55
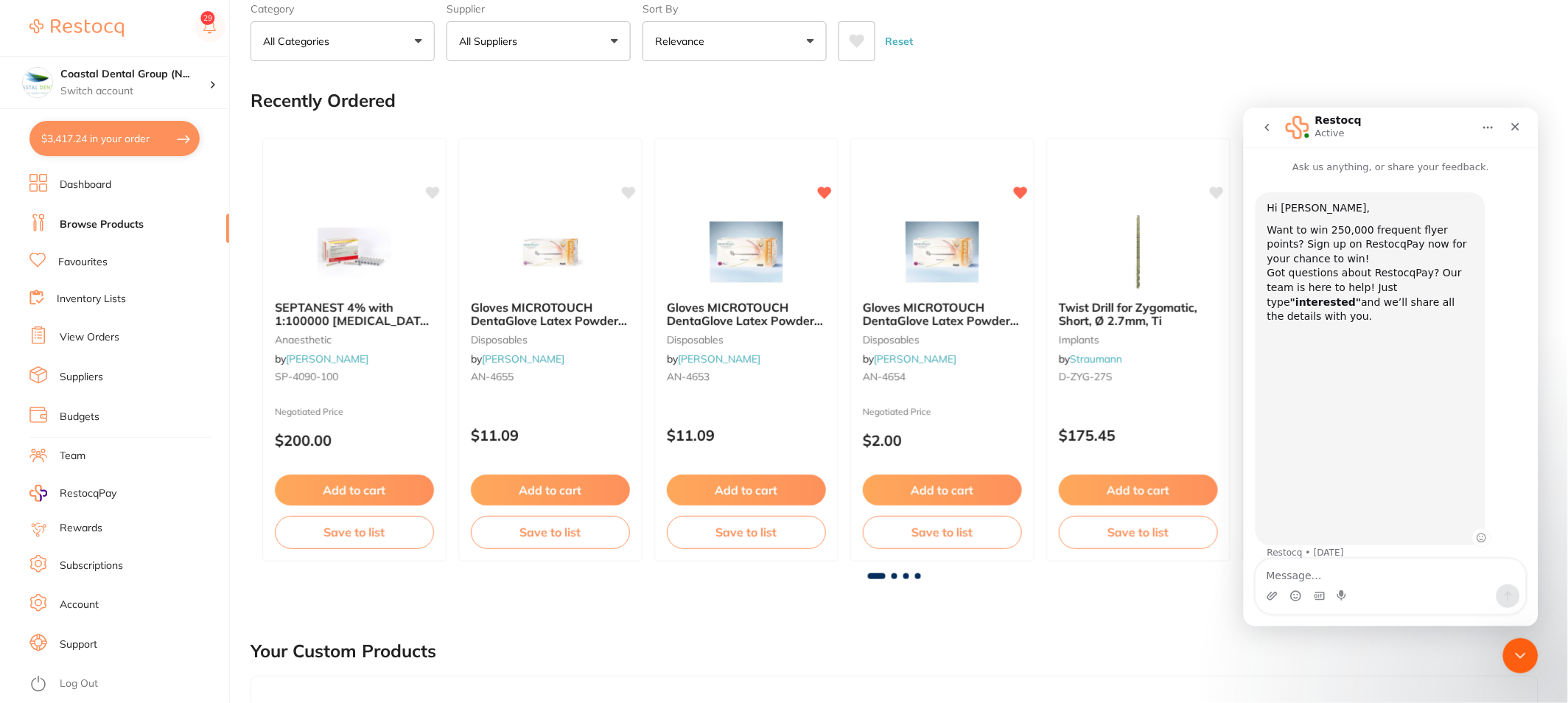
scroll to position [2, 0]
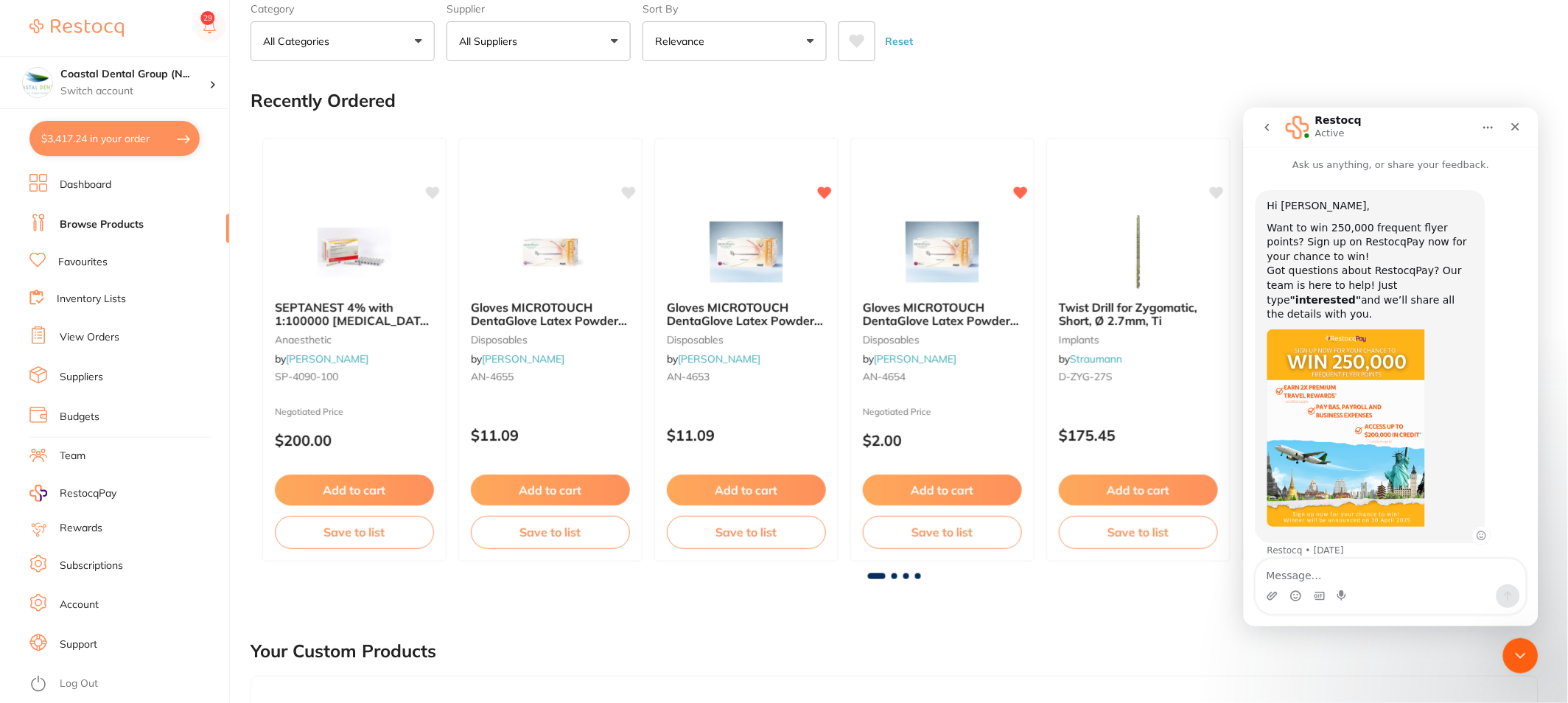
click at [1347, 392] on img "Restocq says…" at bounding box center [1345, 427] width 157 height 198
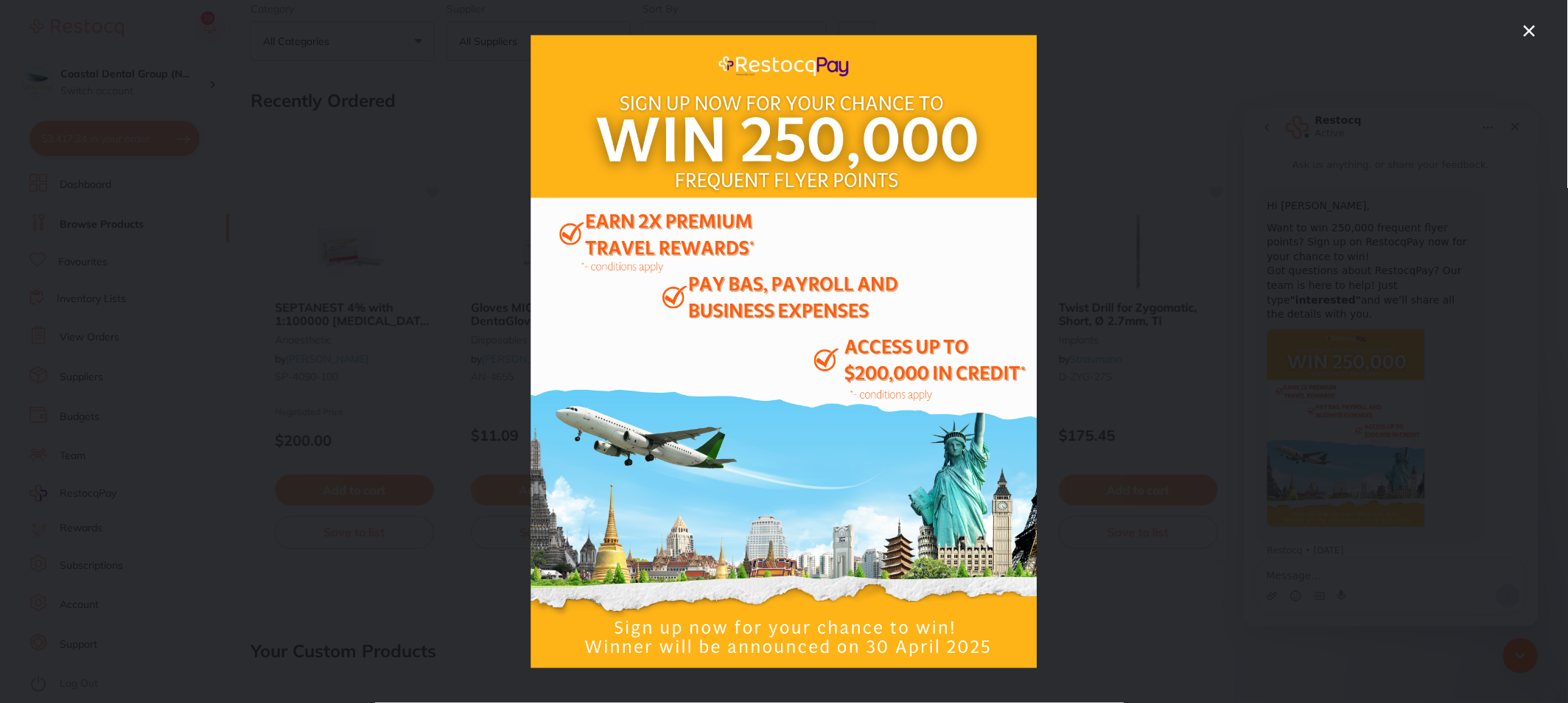
click at [1527, 35] on icon "Close" at bounding box center [1529, 31] width 17 height 17
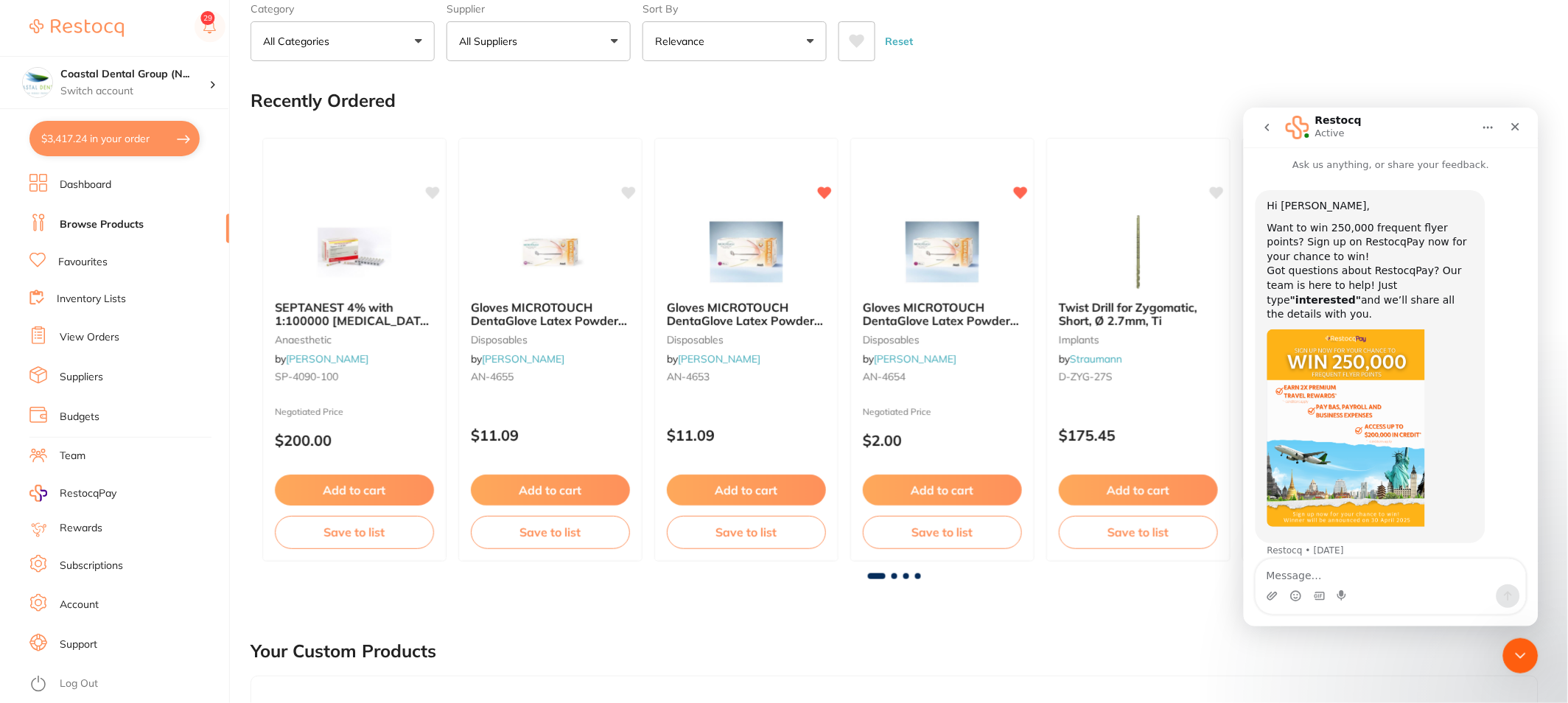
click at [1266, 128] on icon "go back" at bounding box center [1266, 127] width 5 height 8
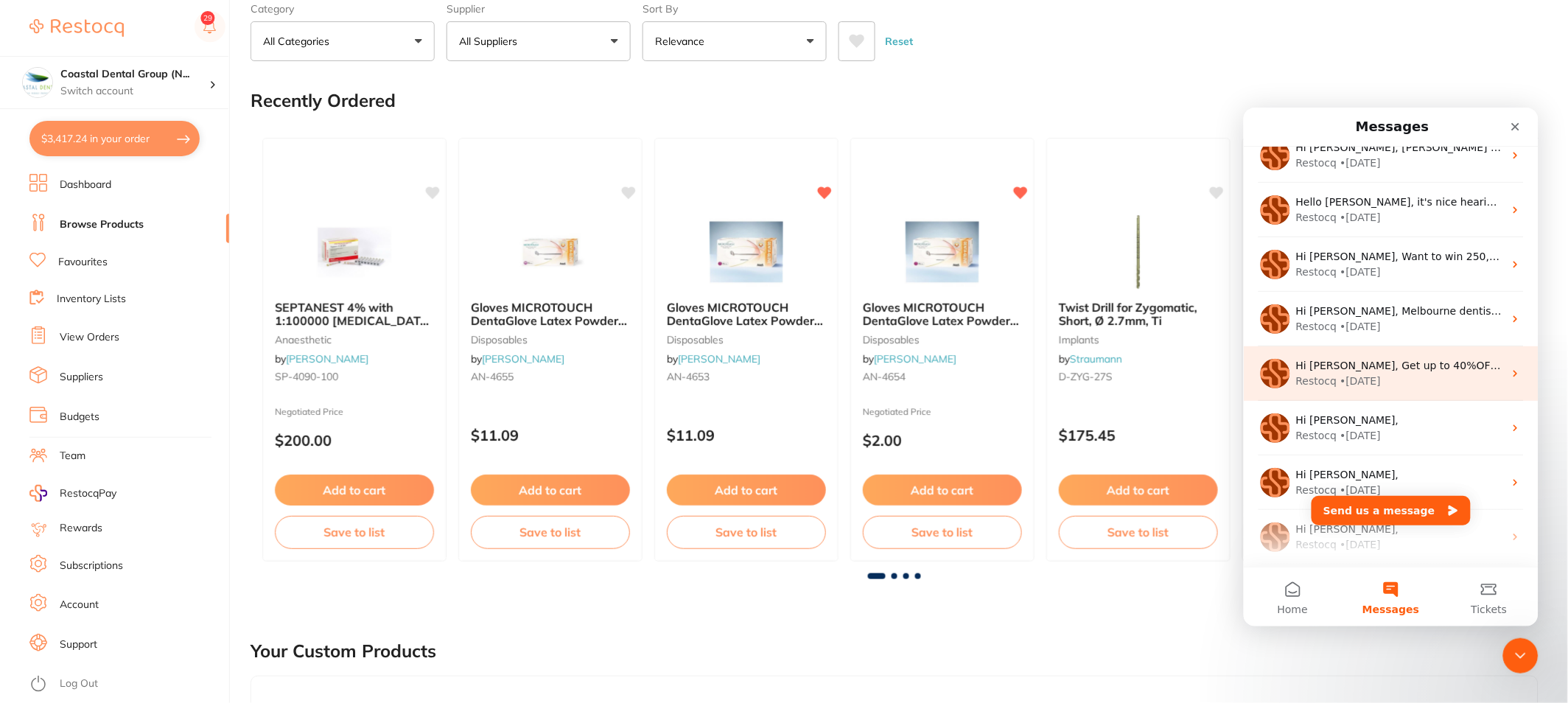
scroll to position [654, 0]
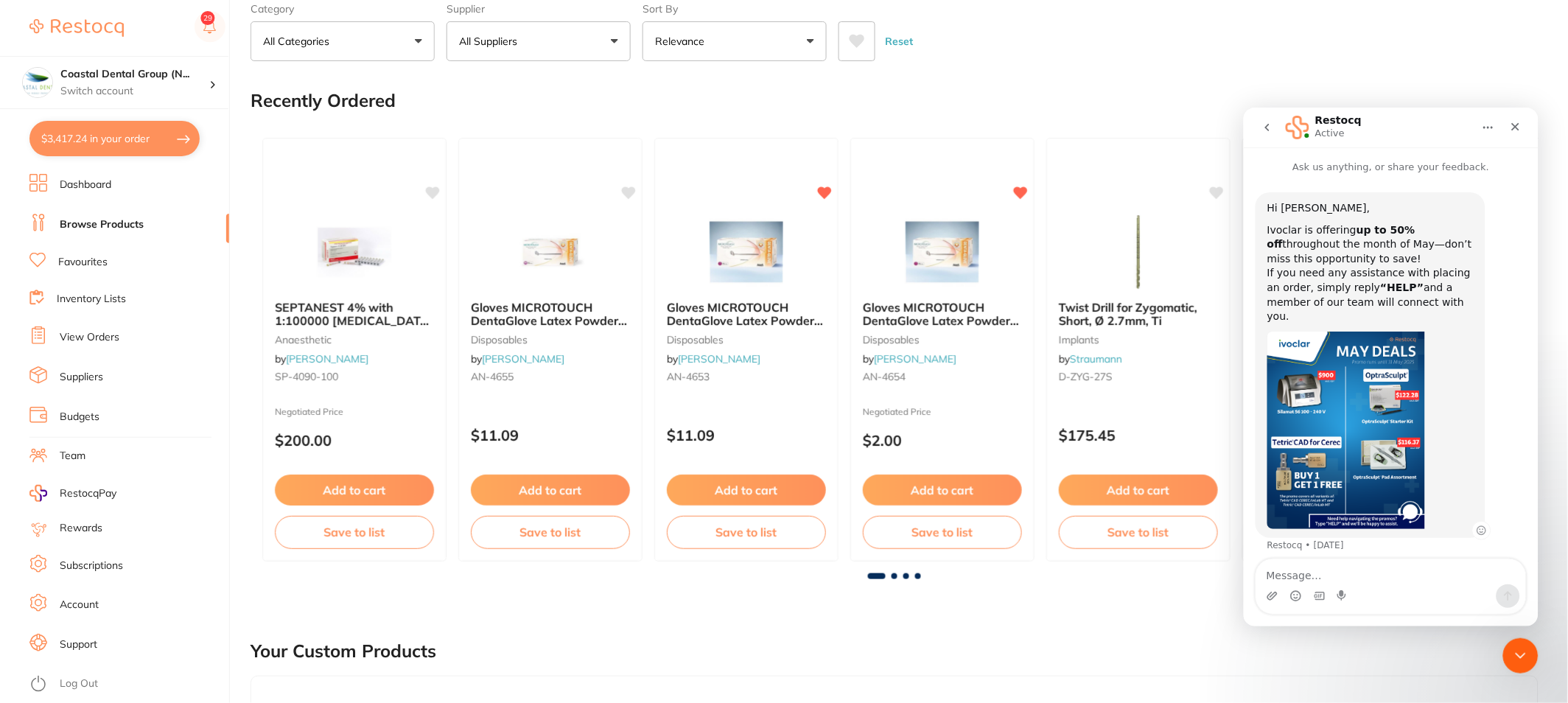
click at [1414, 461] on img "Restocq says…" at bounding box center [1345, 429] width 157 height 198
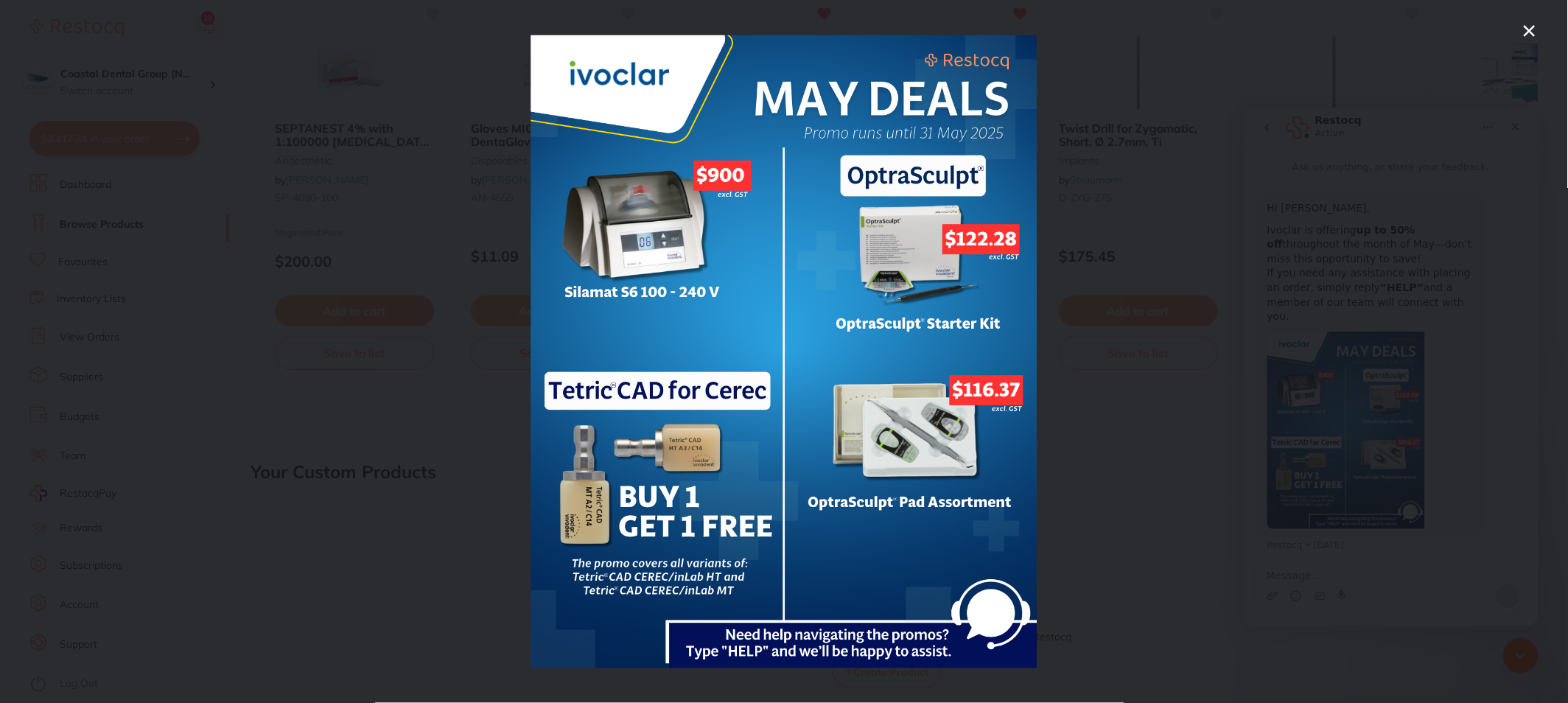
scroll to position [164, 0]
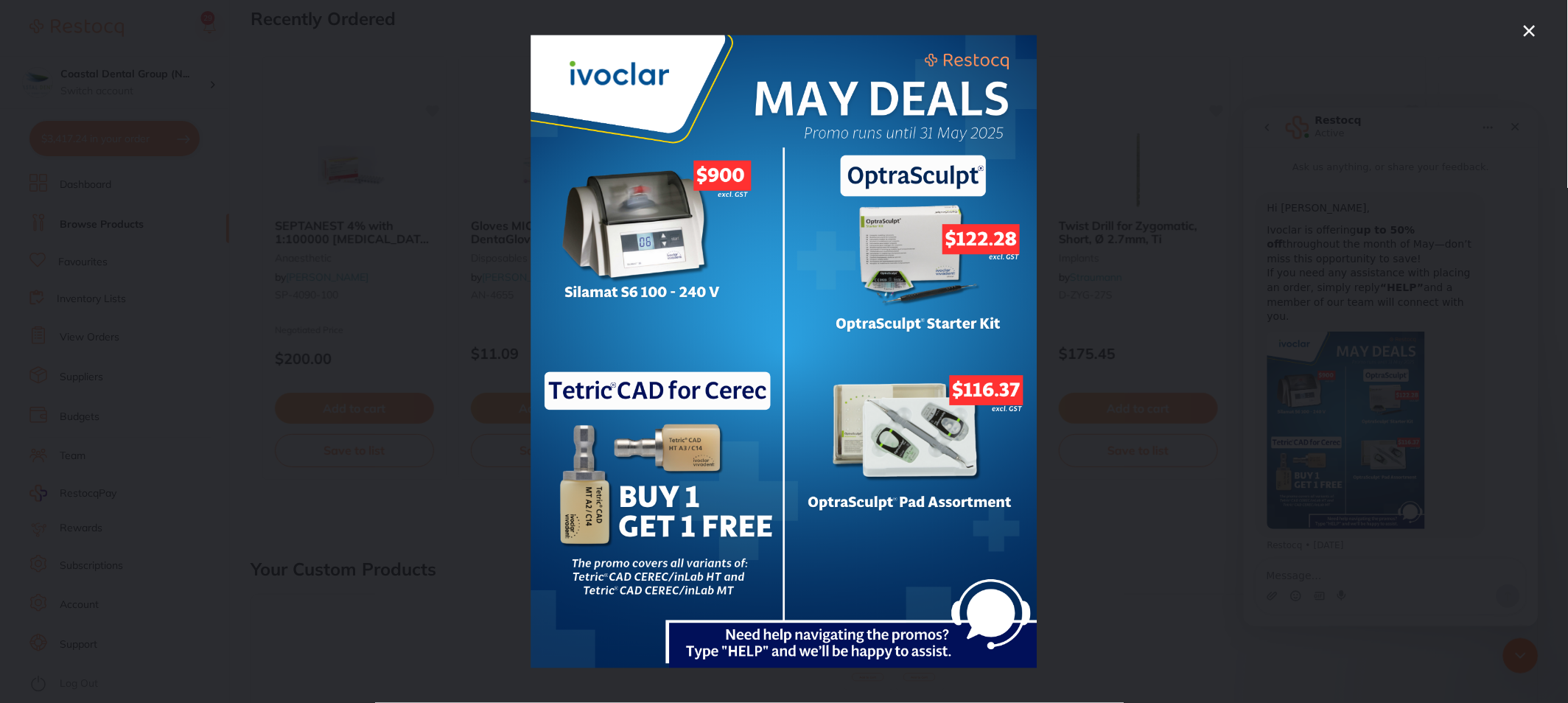
click at [1527, 41] on div "Intercom messenger" at bounding box center [784, 351] width 1568 height 703
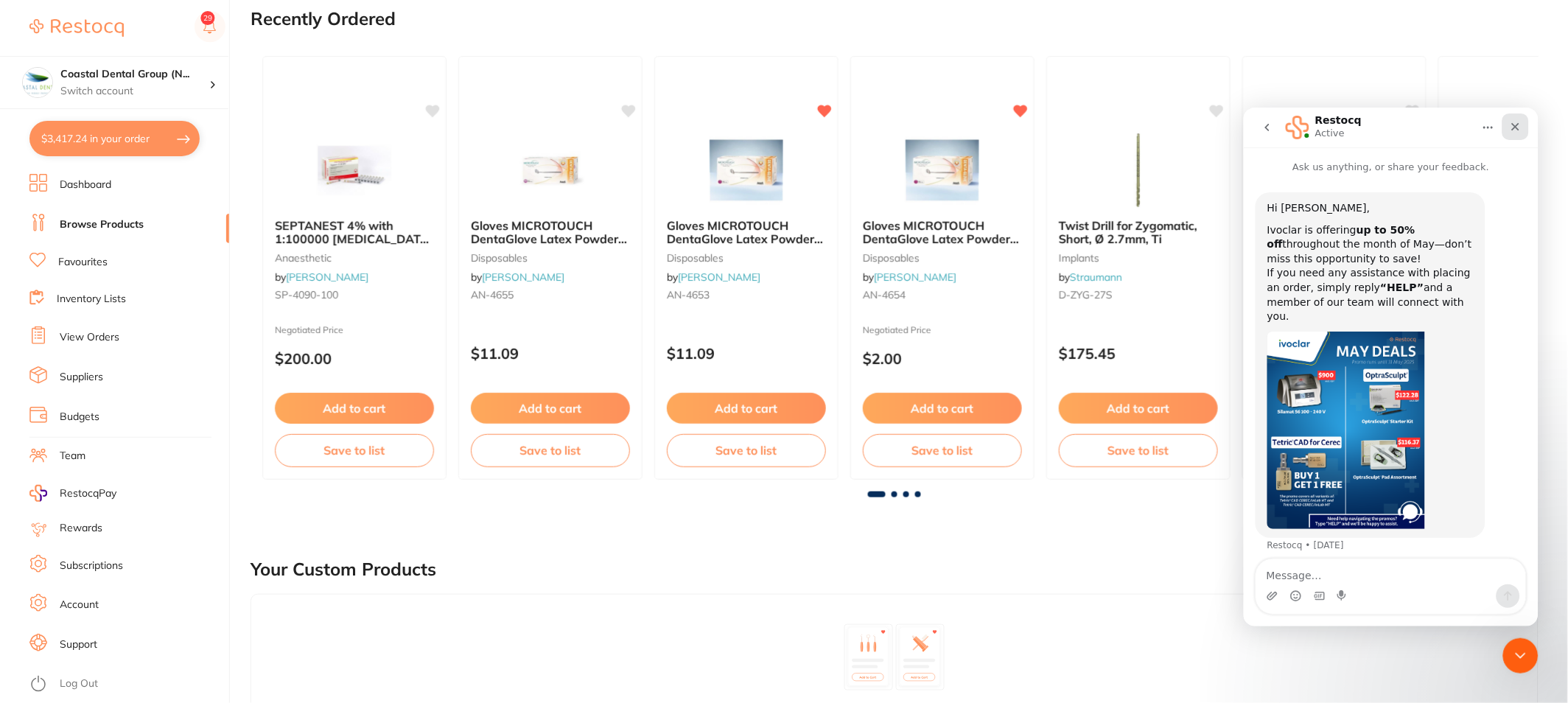
click at [1518, 133] on div "Close" at bounding box center [1514, 125] width 26 height 26
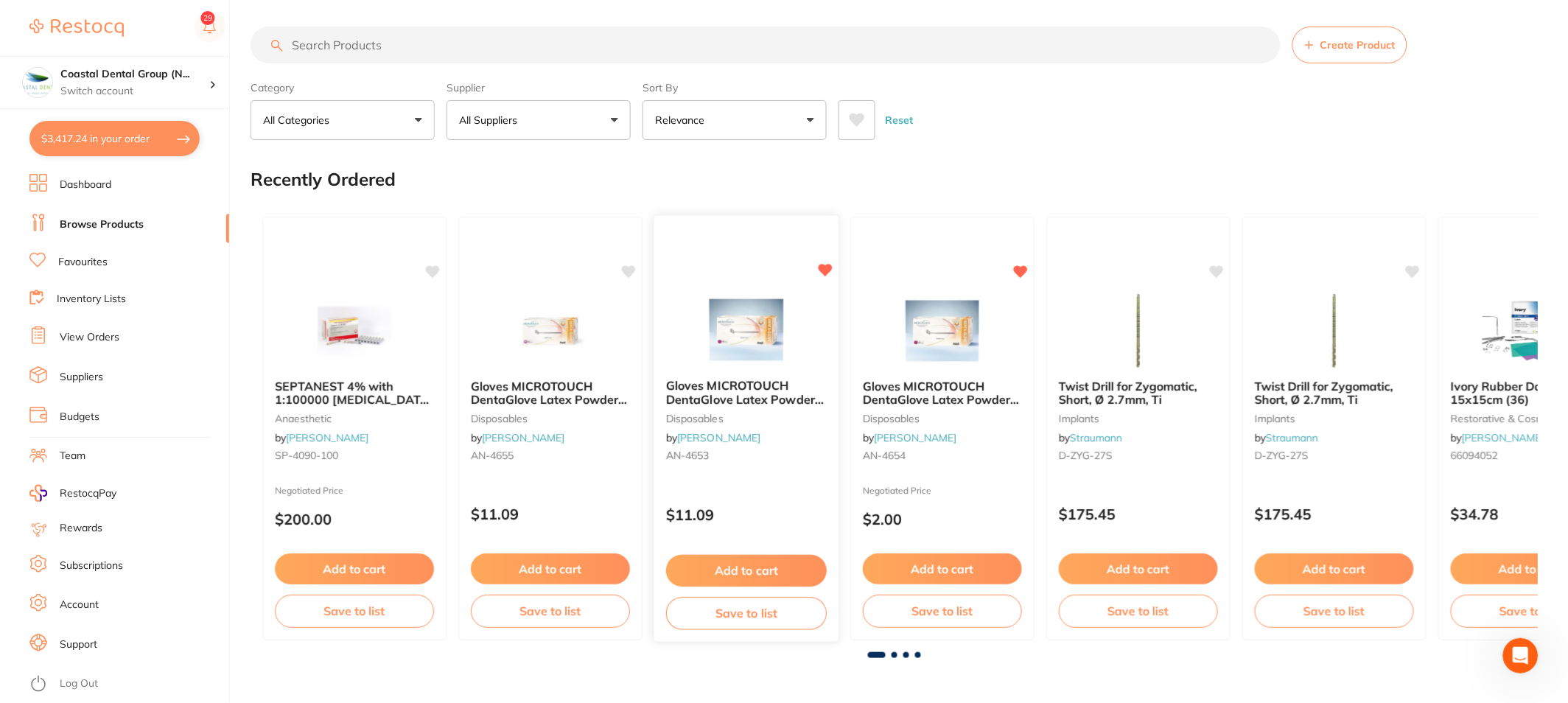
scroll to position [0, 0]
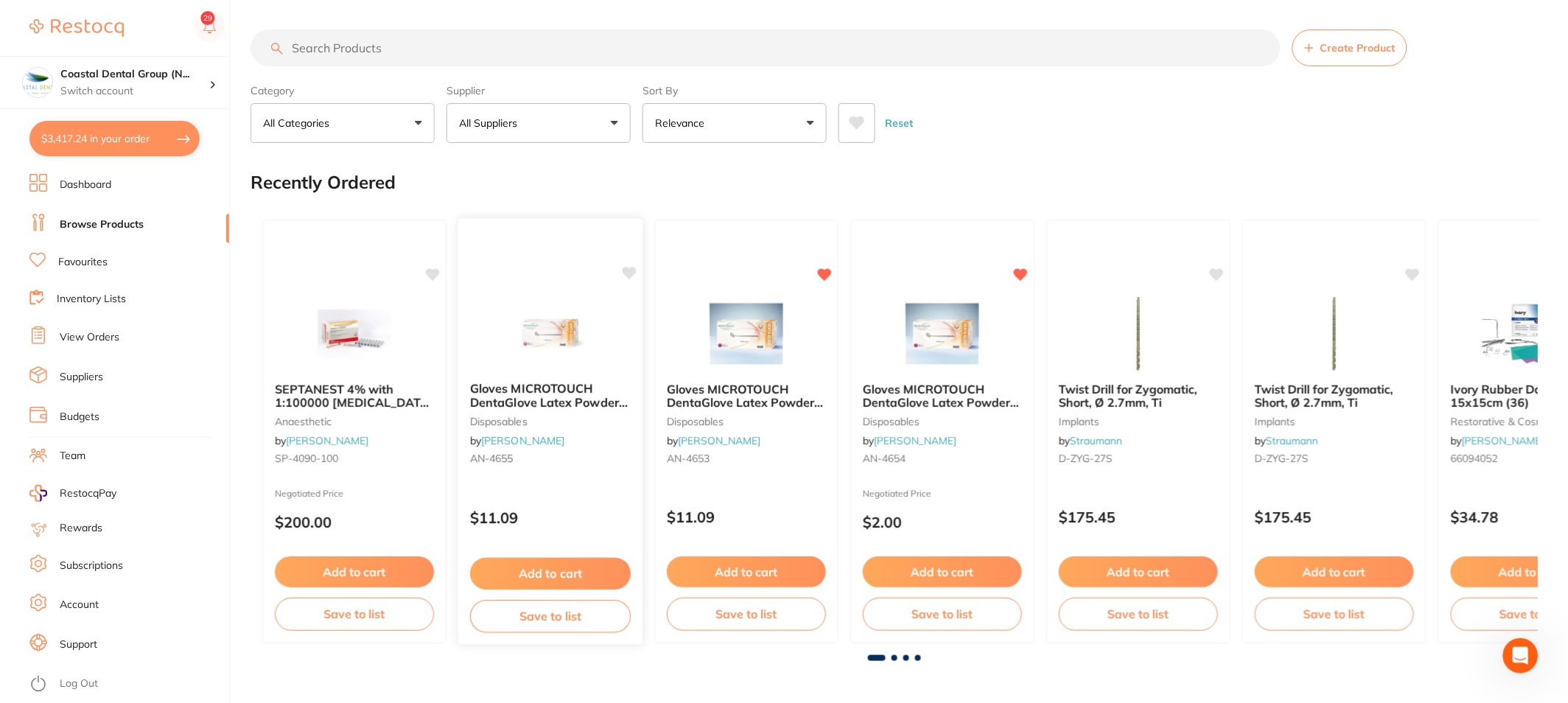
drag, startPoint x: 93, startPoint y: 221, endPoint x: 525, endPoint y: 281, distance: 436.1
click at [93, 221] on link "Browse Products" at bounding box center [101, 224] width 84 height 14
click at [69, 179] on link "Dashboard" at bounding box center [85, 184] width 51 height 14
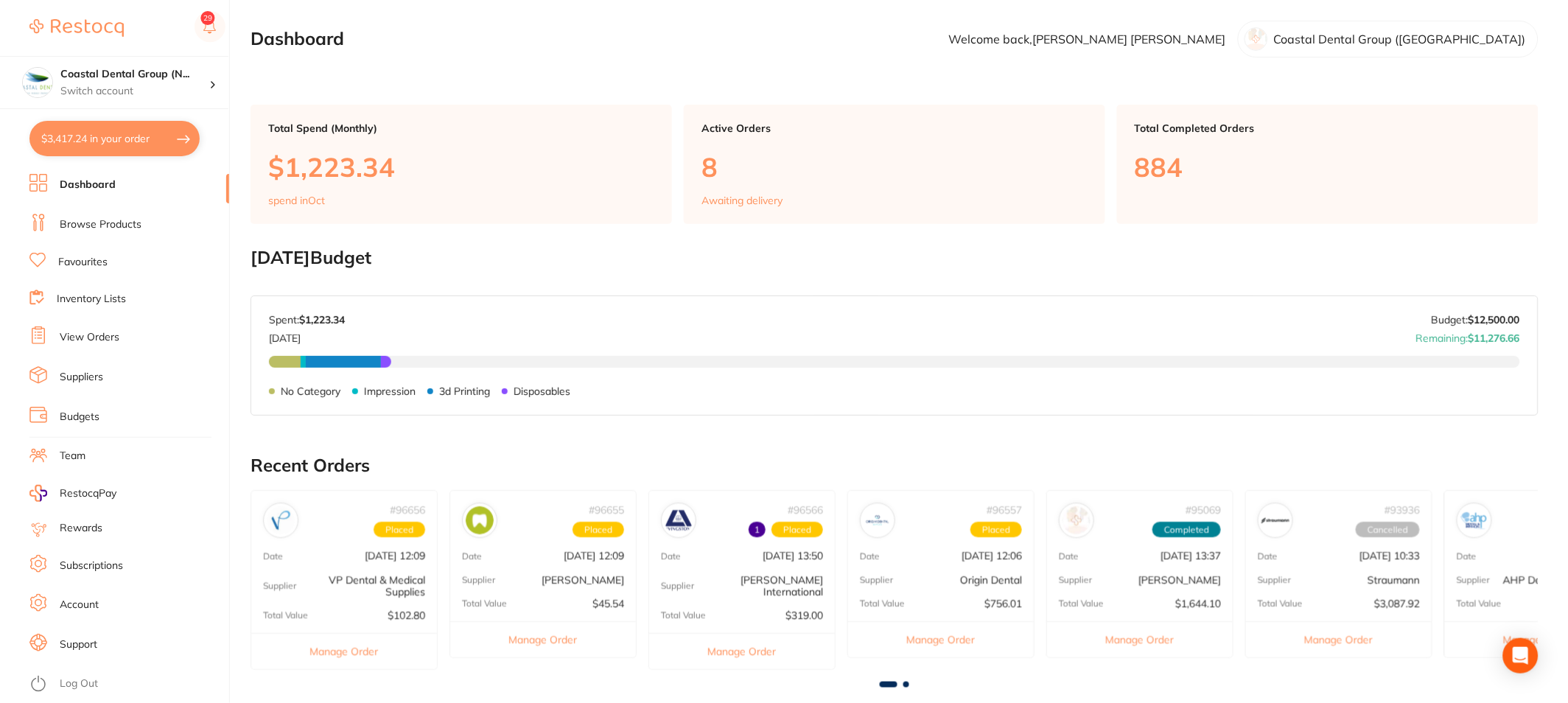
click at [92, 226] on link "Browse Products" at bounding box center [100, 224] width 82 height 14
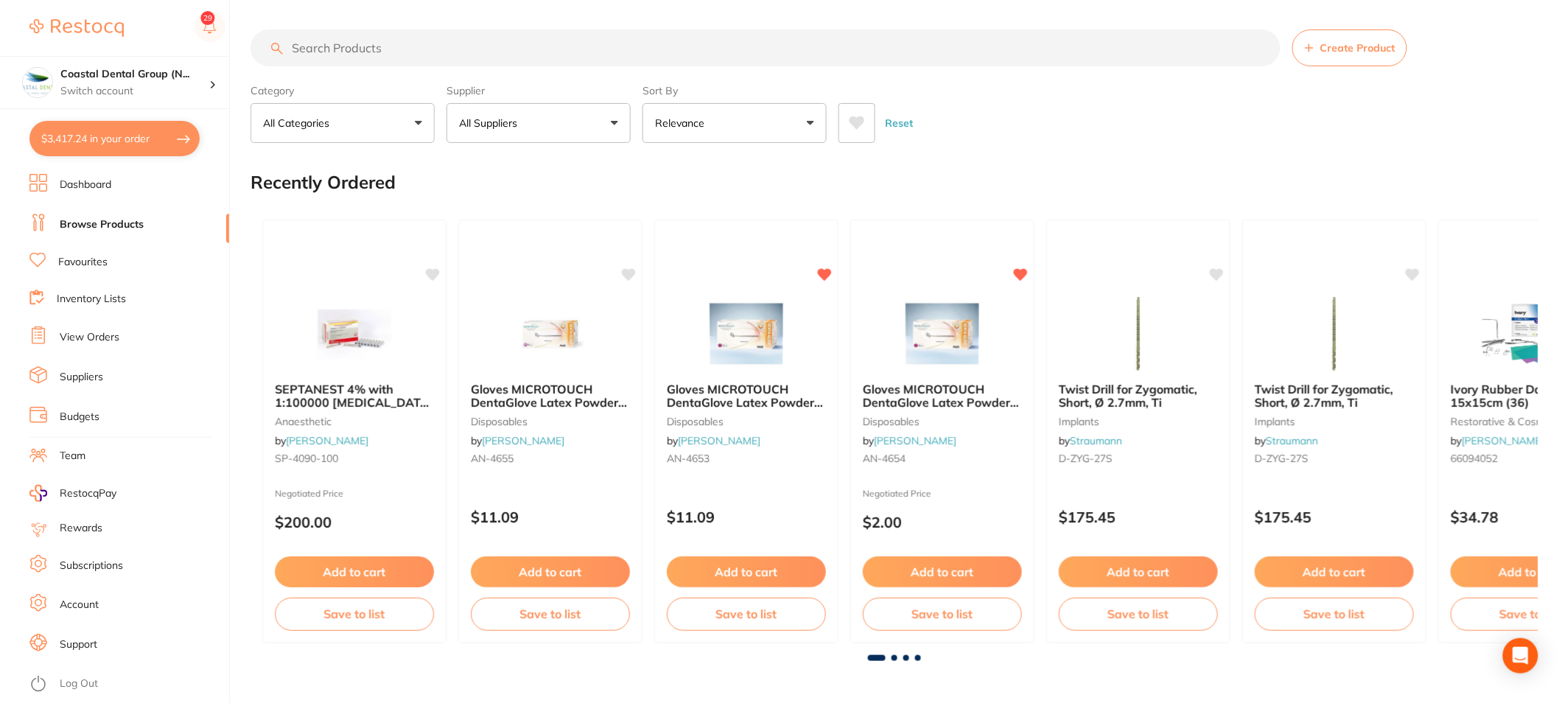
click at [492, 58] on input "search" at bounding box center [766, 48] width 1031 height 37
click at [492, 48] on input "search" at bounding box center [766, 48] width 1031 height 37
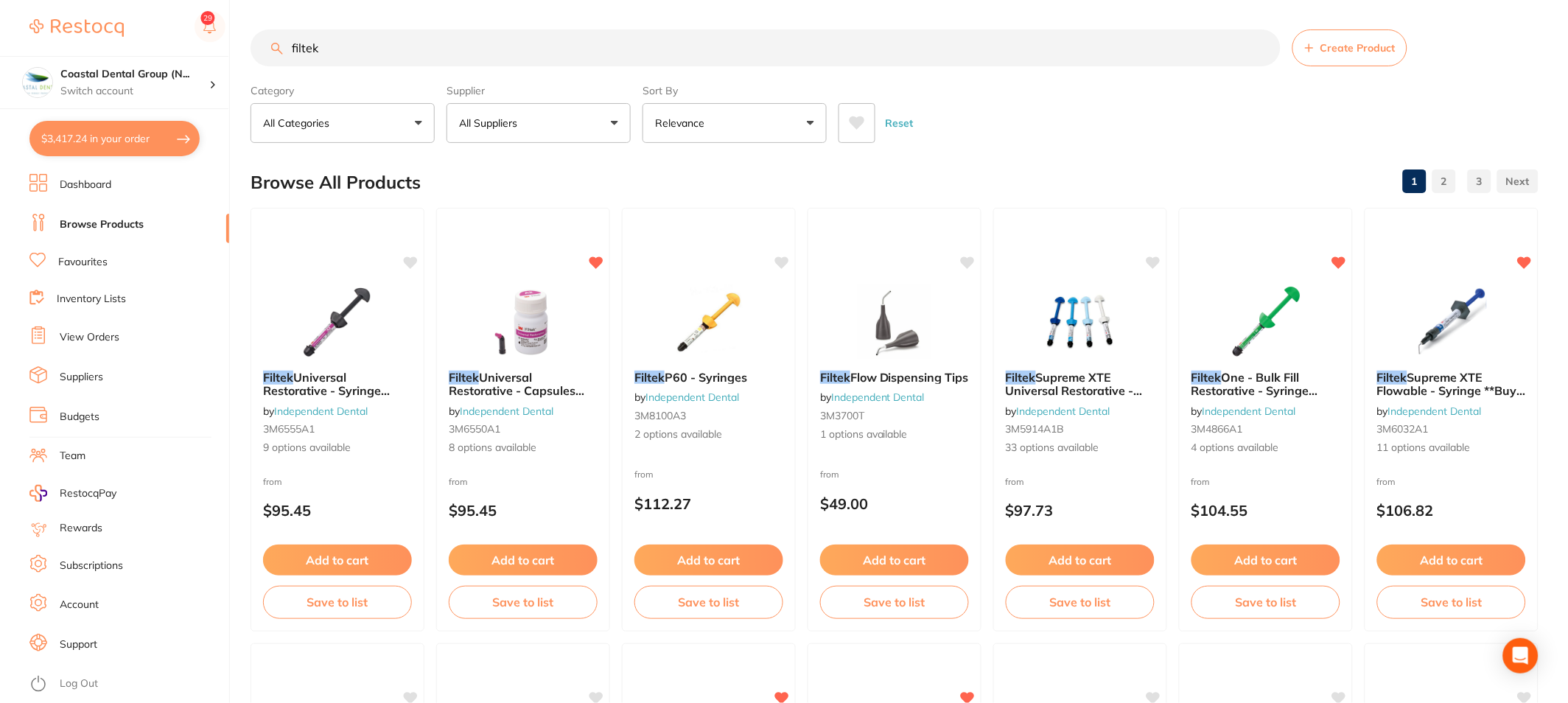
type input "filtek"
click at [87, 257] on link "Favourites" at bounding box center [82, 261] width 49 height 14
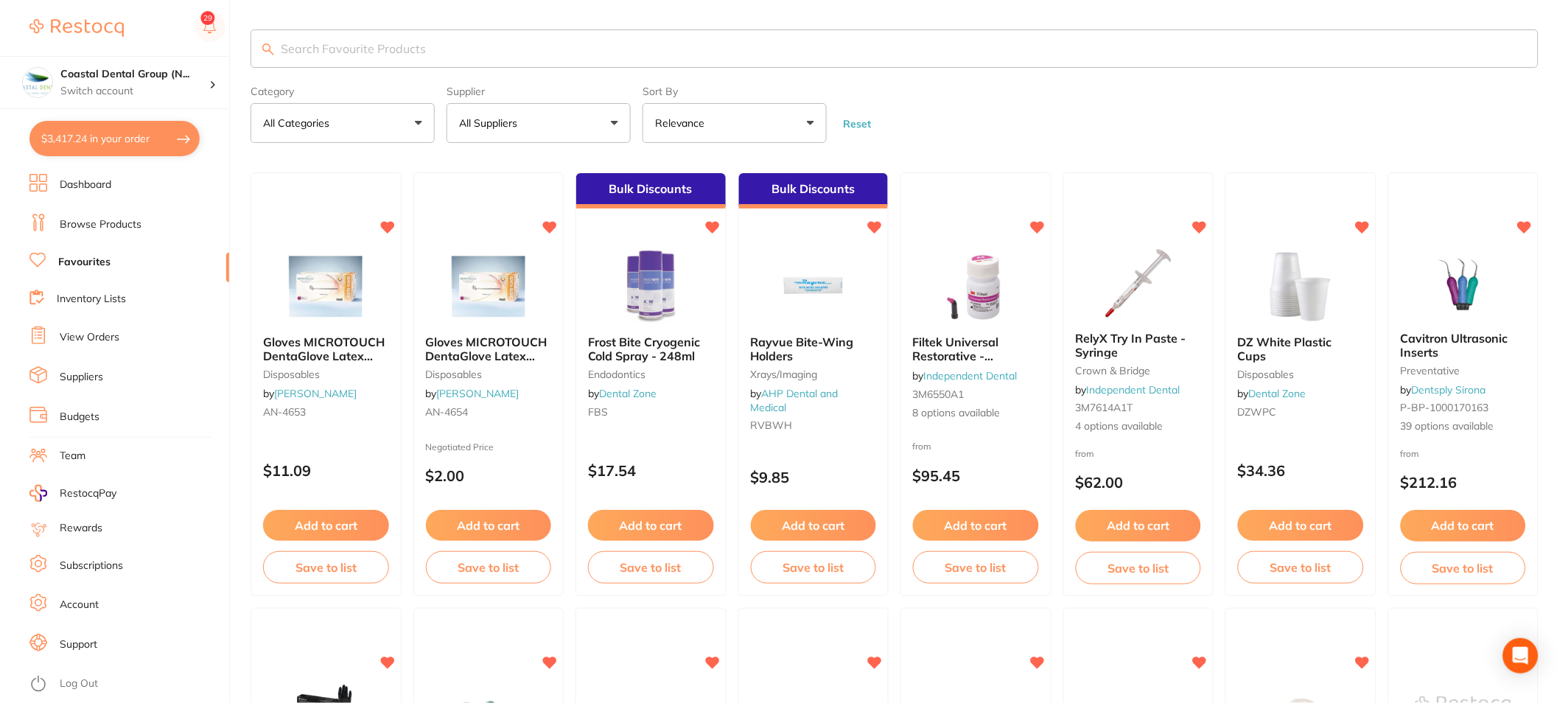
click at [83, 341] on link "View Orders" at bounding box center [90, 337] width 60 height 14
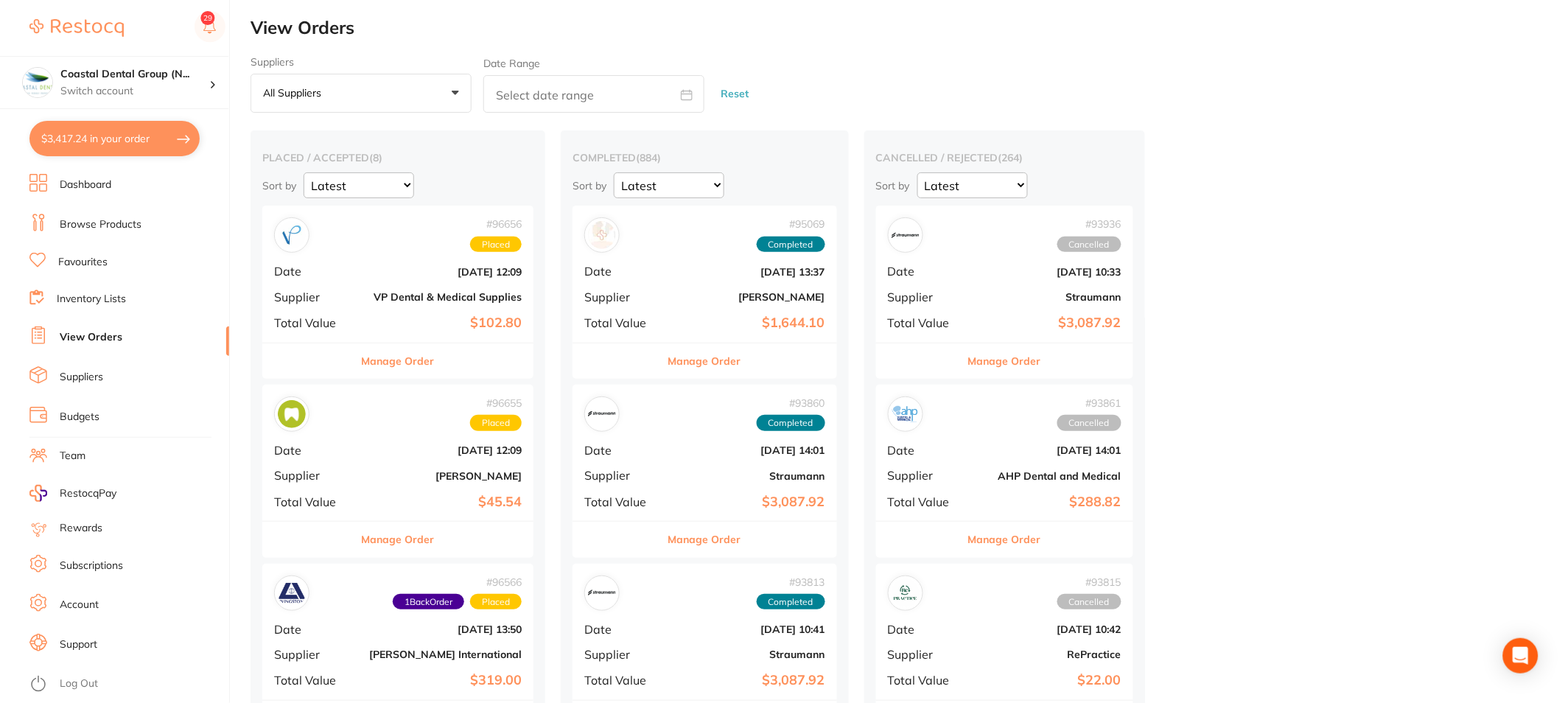
click at [698, 293] on b "[PERSON_NAME]" at bounding box center [749, 297] width 152 height 12
click at [766, 276] on section at bounding box center [784, 351] width 1568 height 703
click at [694, 357] on button "Manage Order" at bounding box center [705, 361] width 73 height 36
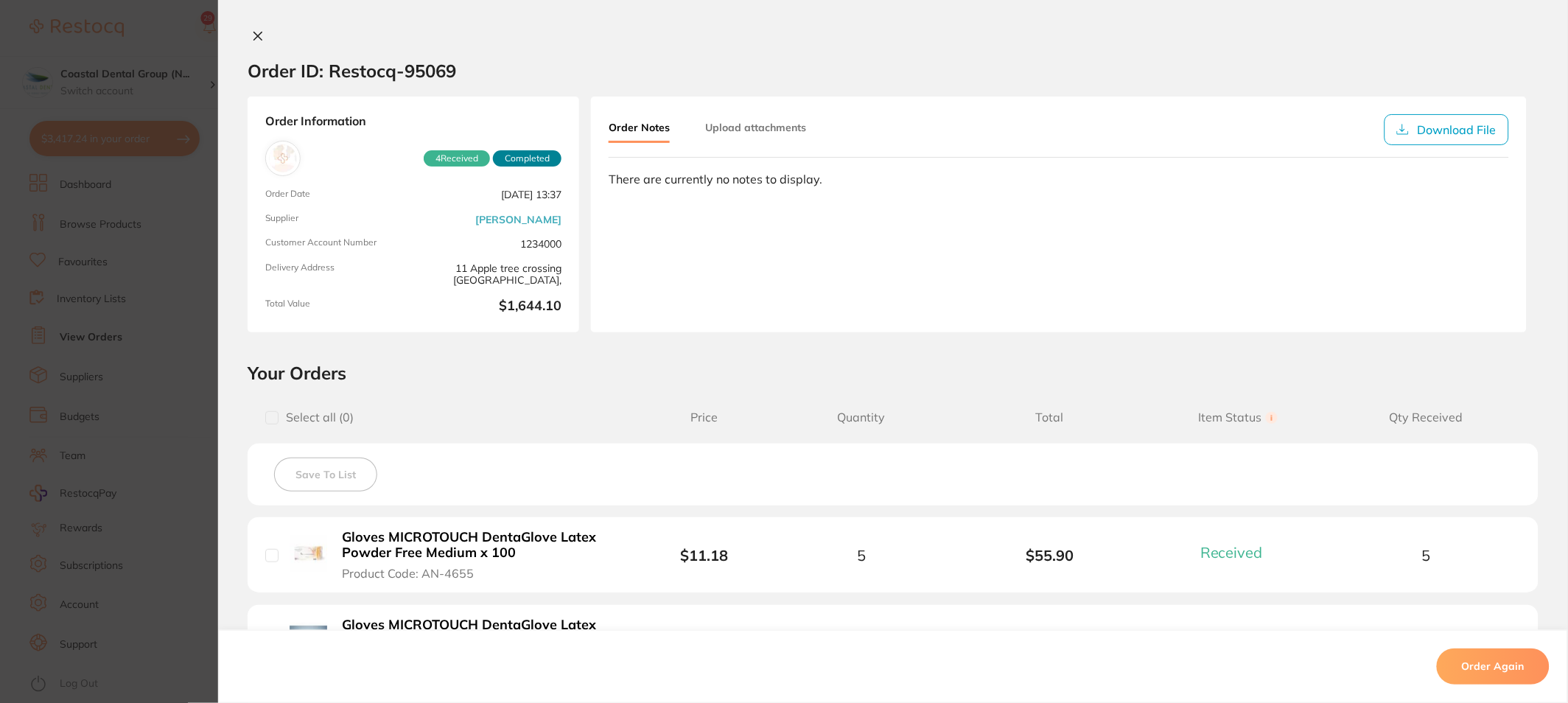
click at [254, 39] on icon at bounding box center [258, 36] width 12 height 12
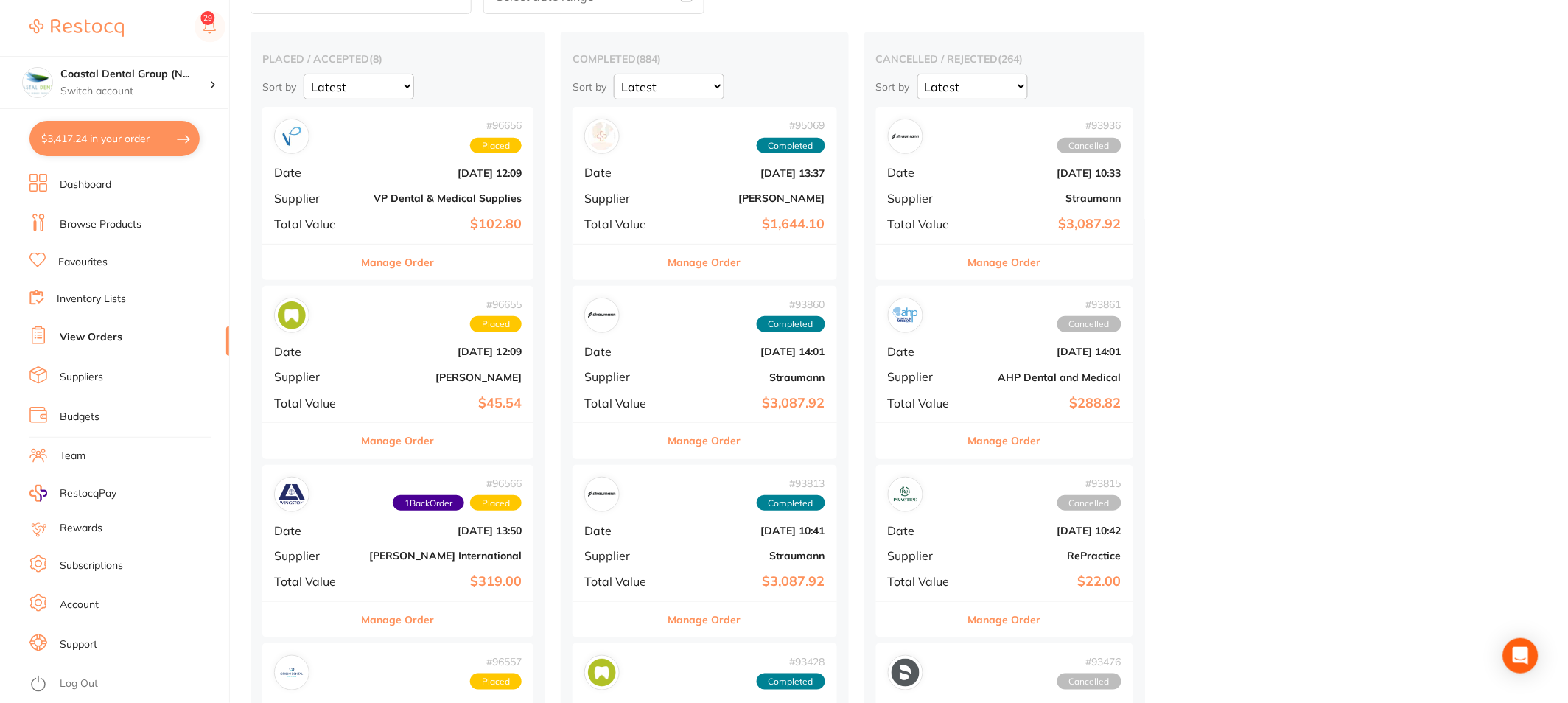
scroll to position [82, 0]
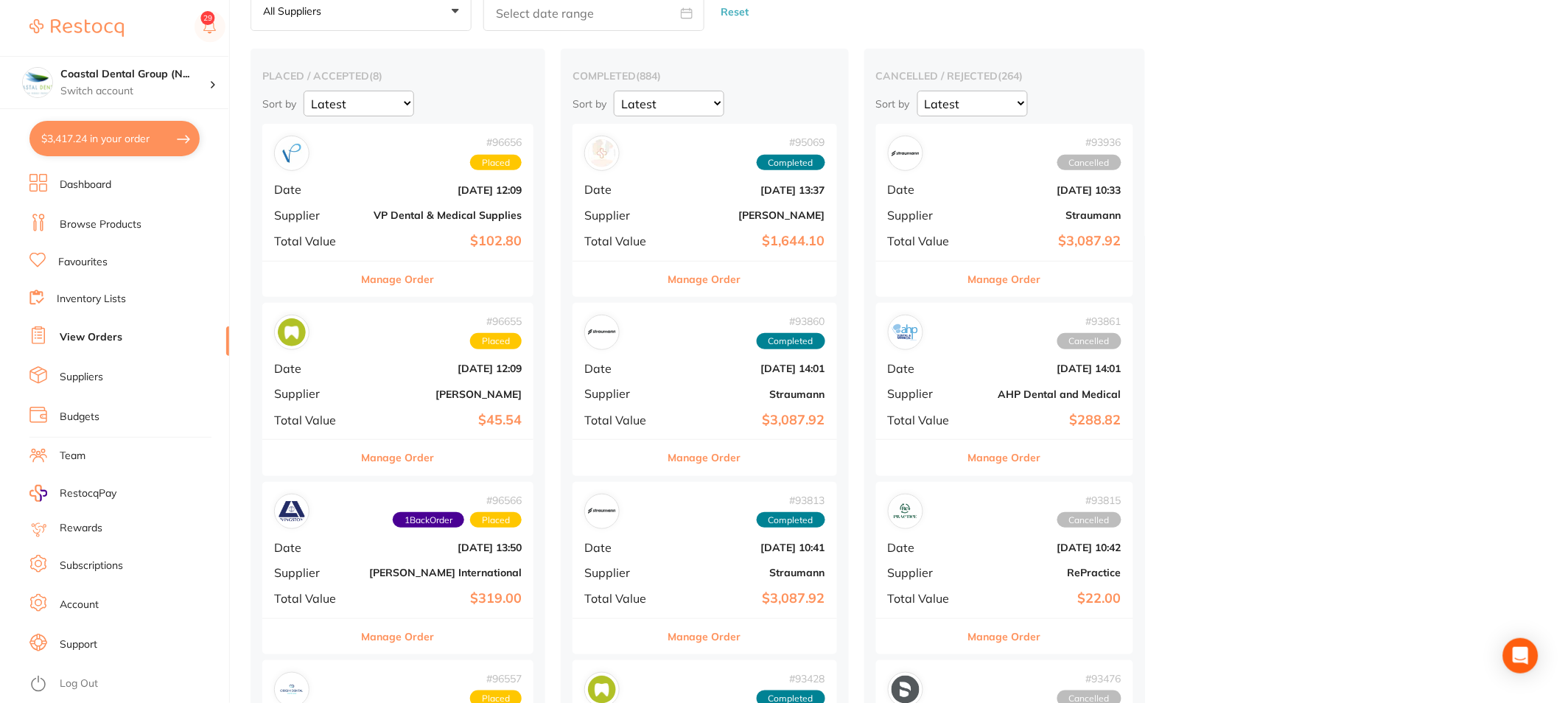
click at [104, 300] on link "Inventory Lists" at bounding box center [92, 298] width 69 height 14
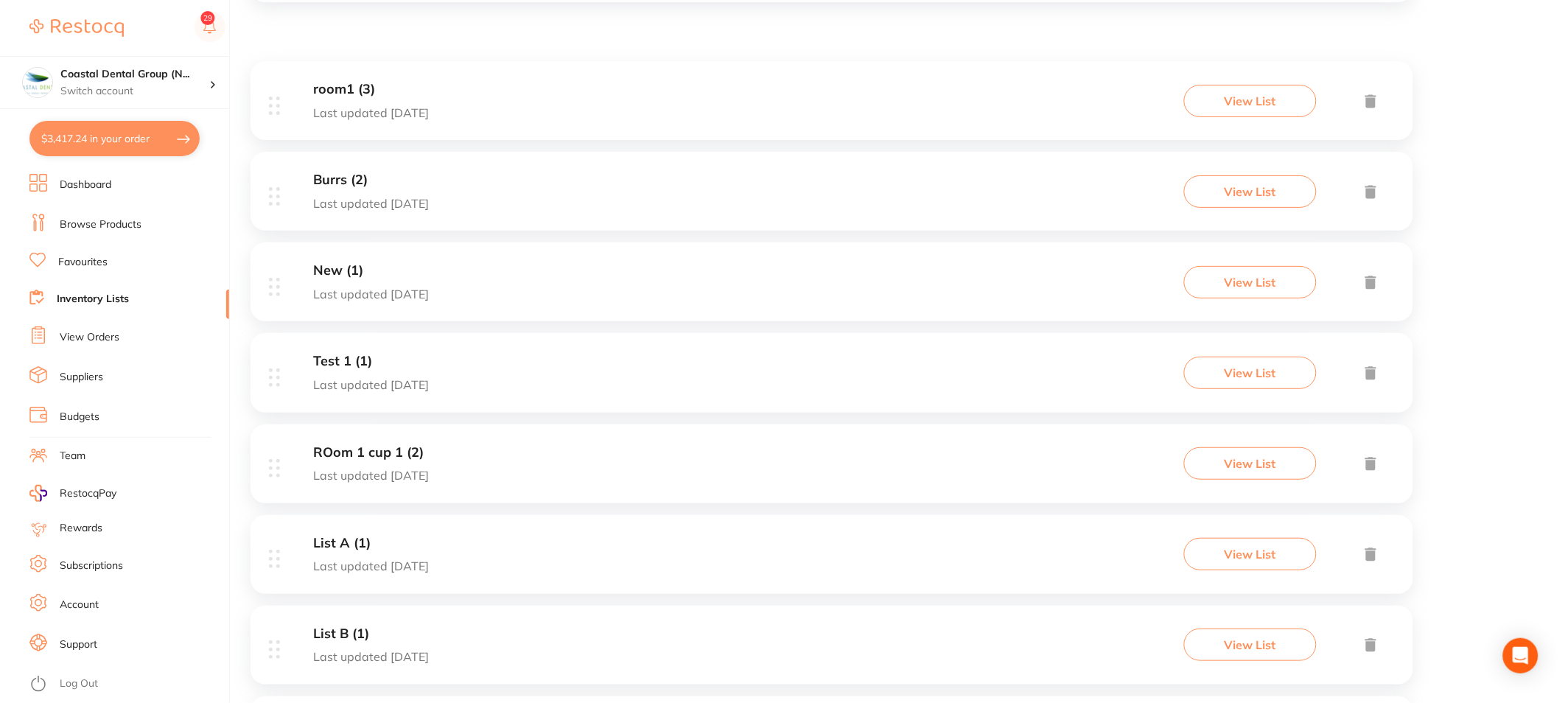
scroll to position [409, 0]
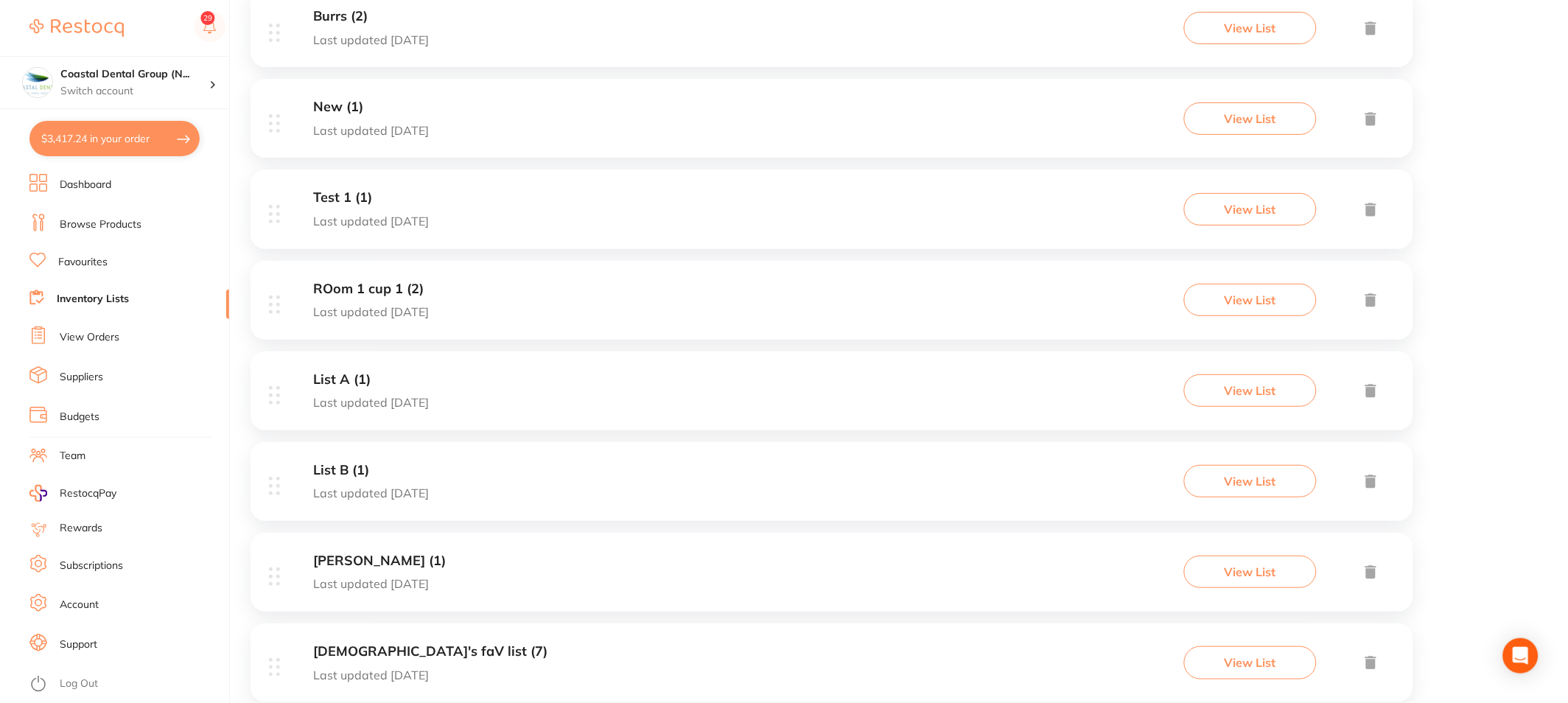
click at [64, 642] on link "Support" at bounding box center [78, 644] width 38 height 14
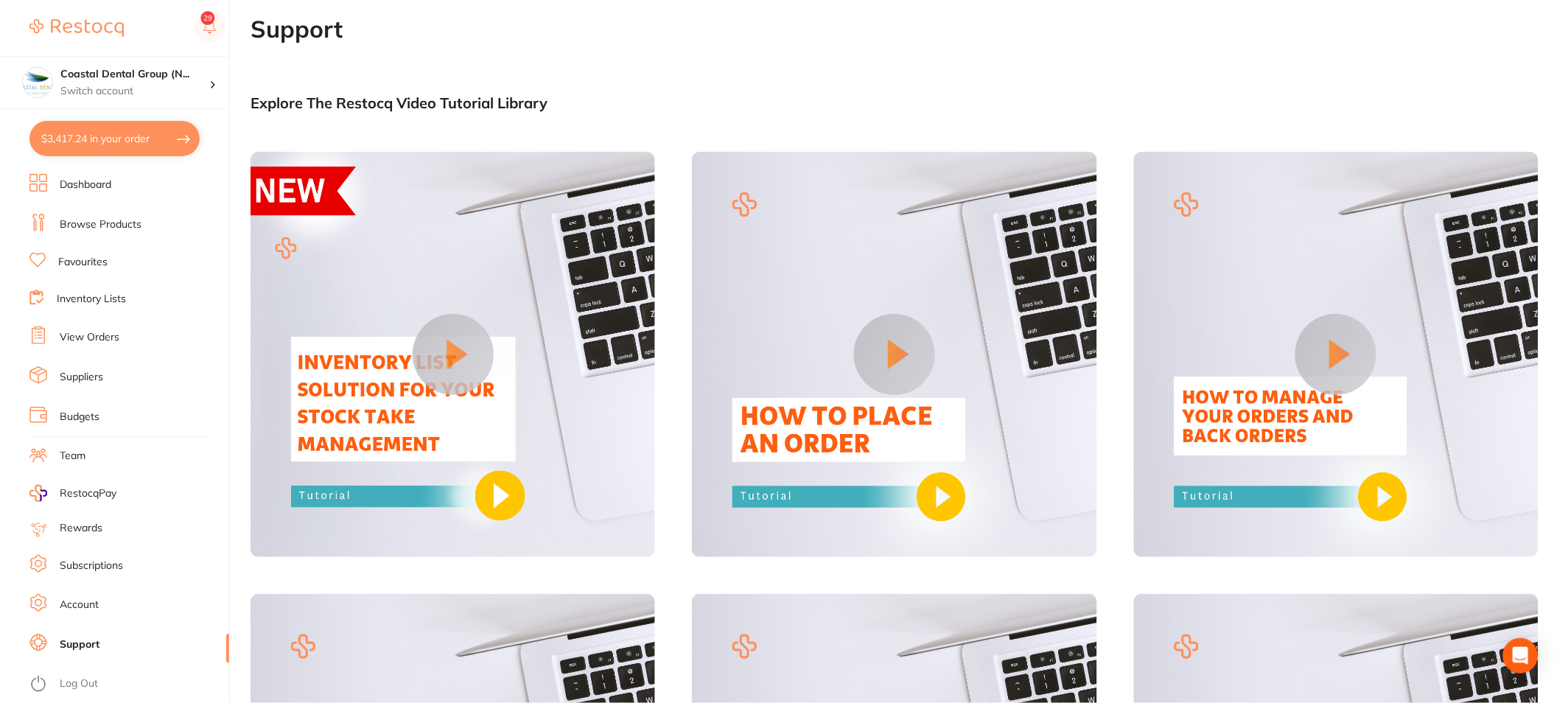
click at [107, 298] on link "Inventory Lists" at bounding box center [92, 298] width 69 height 14
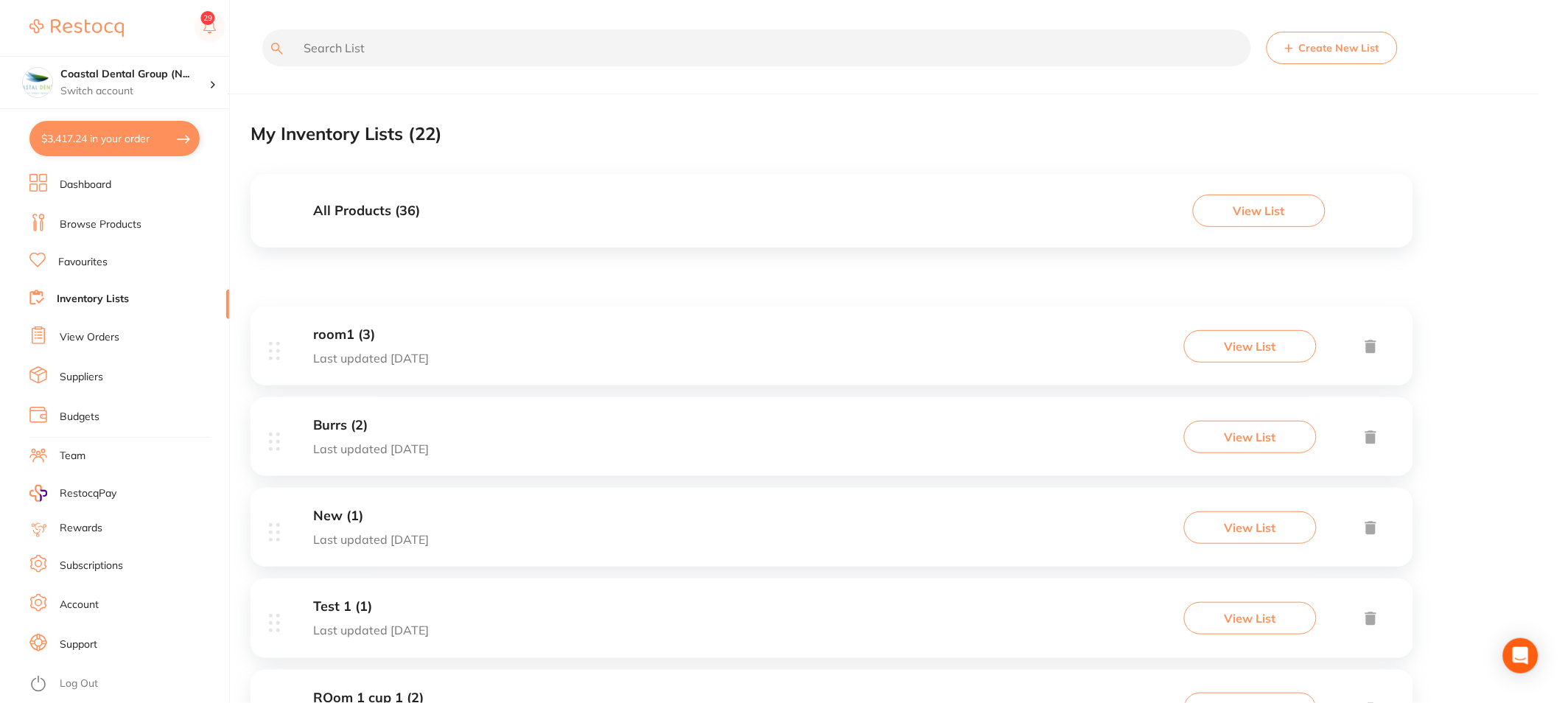
click at [371, 210] on h3 "All Products ( 36 )" at bounding box center [367, 211] width 107 height 15
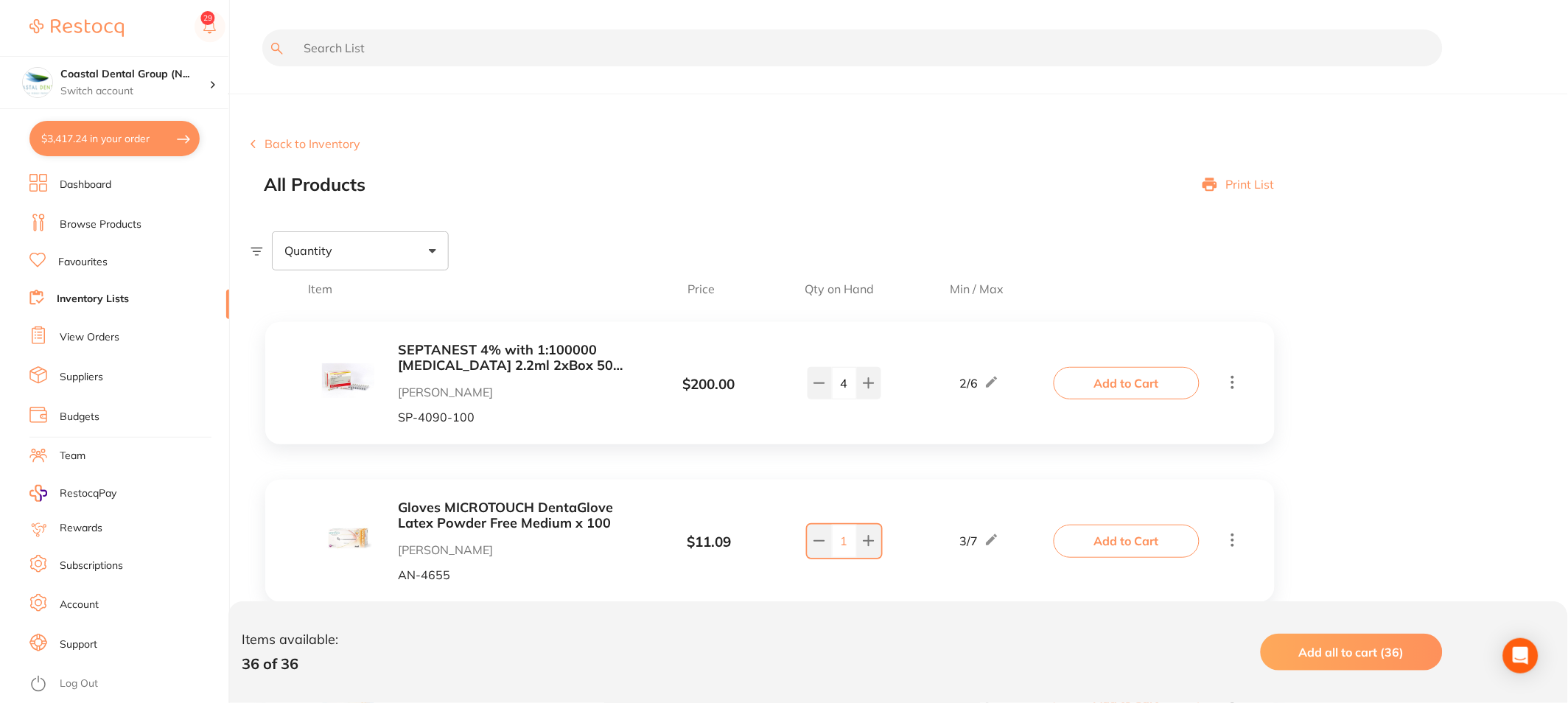
click at [269, 149] on button "Back to Inventory" at bounding box center [306, 144] width 110 height 14
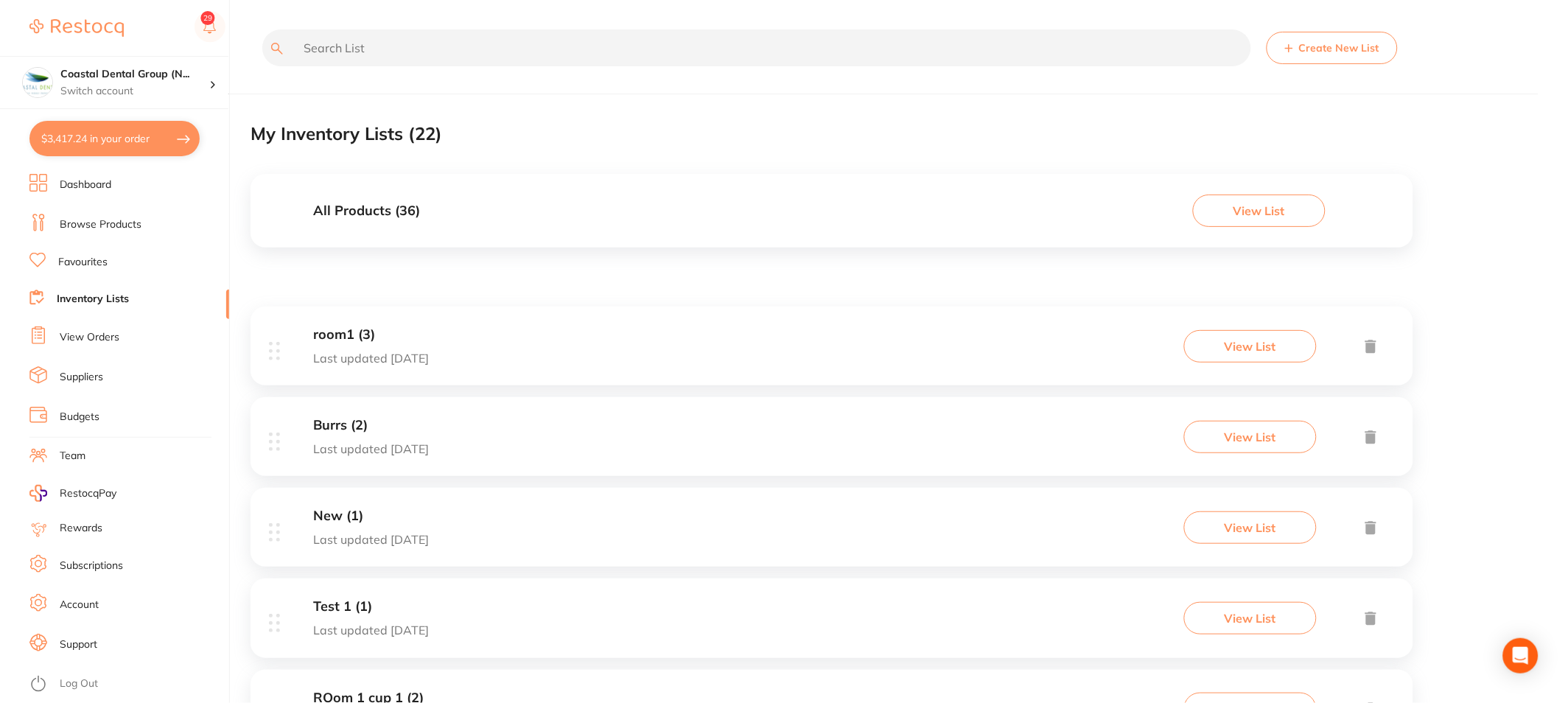
click at [396, 216] on h3 "All Products ( 36 )" at bounding box center [367, 211] width 107 height 15
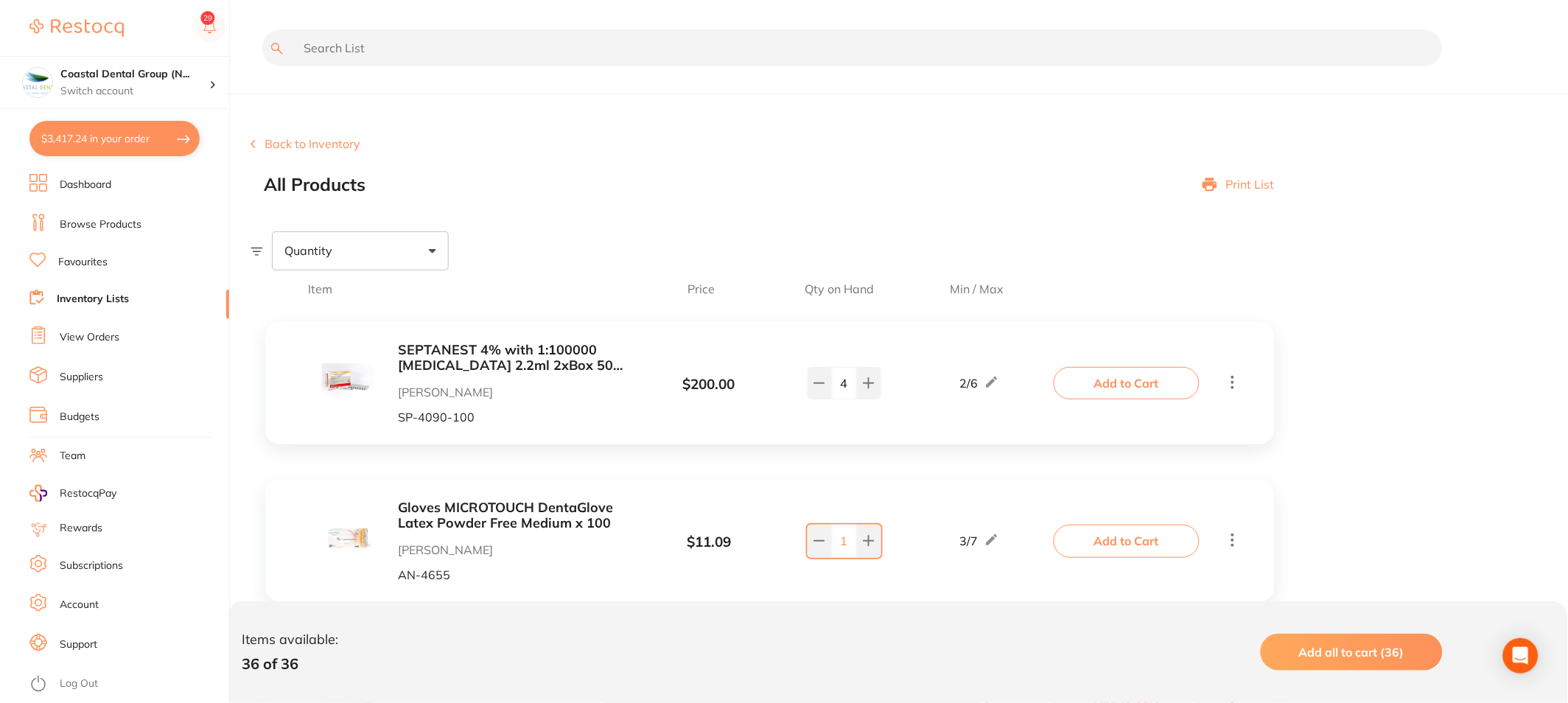
click at [286, 137] on button "Back to Inventory" at bounding box center [306, 144] width 110 height 14
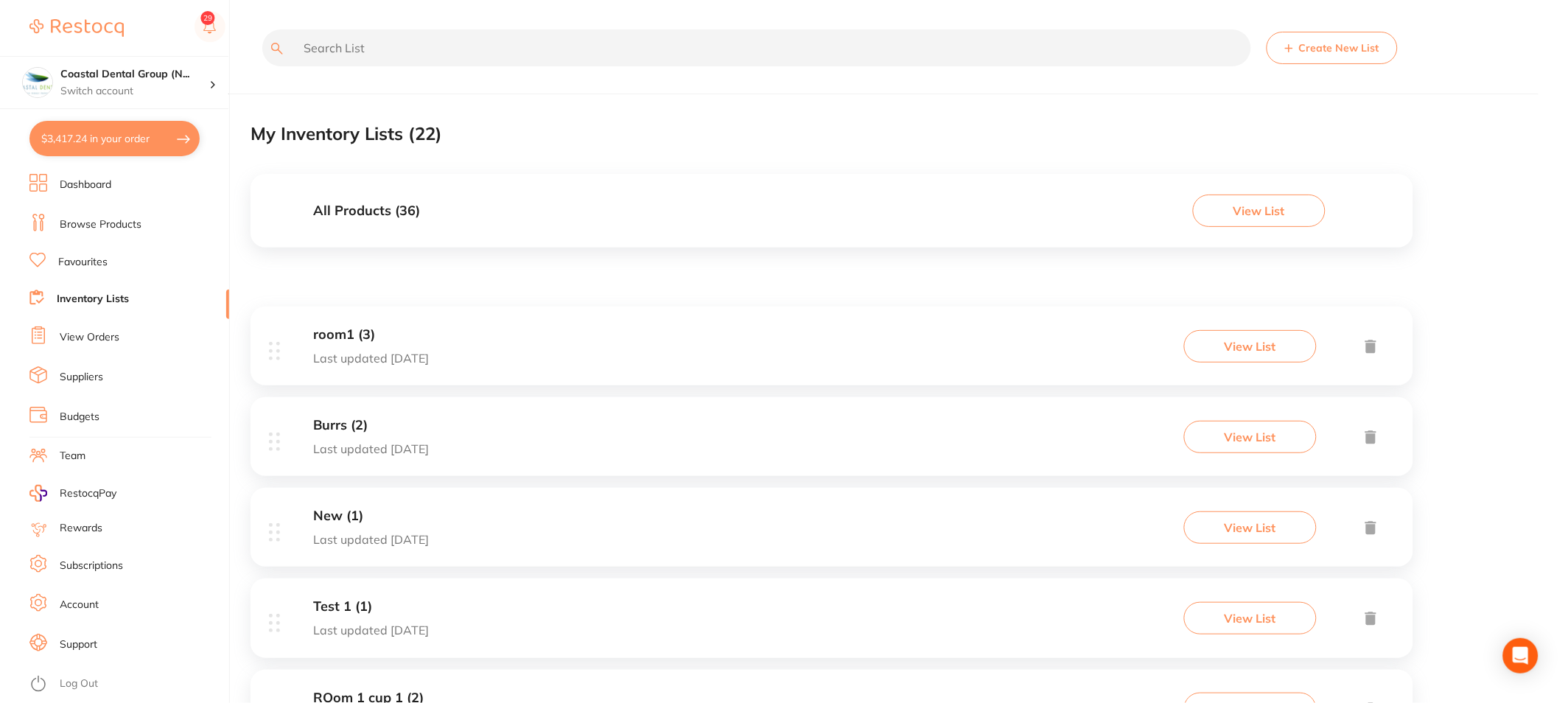
click at [77, 414] on link "Budgets" at bounding box center [79, 417] width 40 height 14
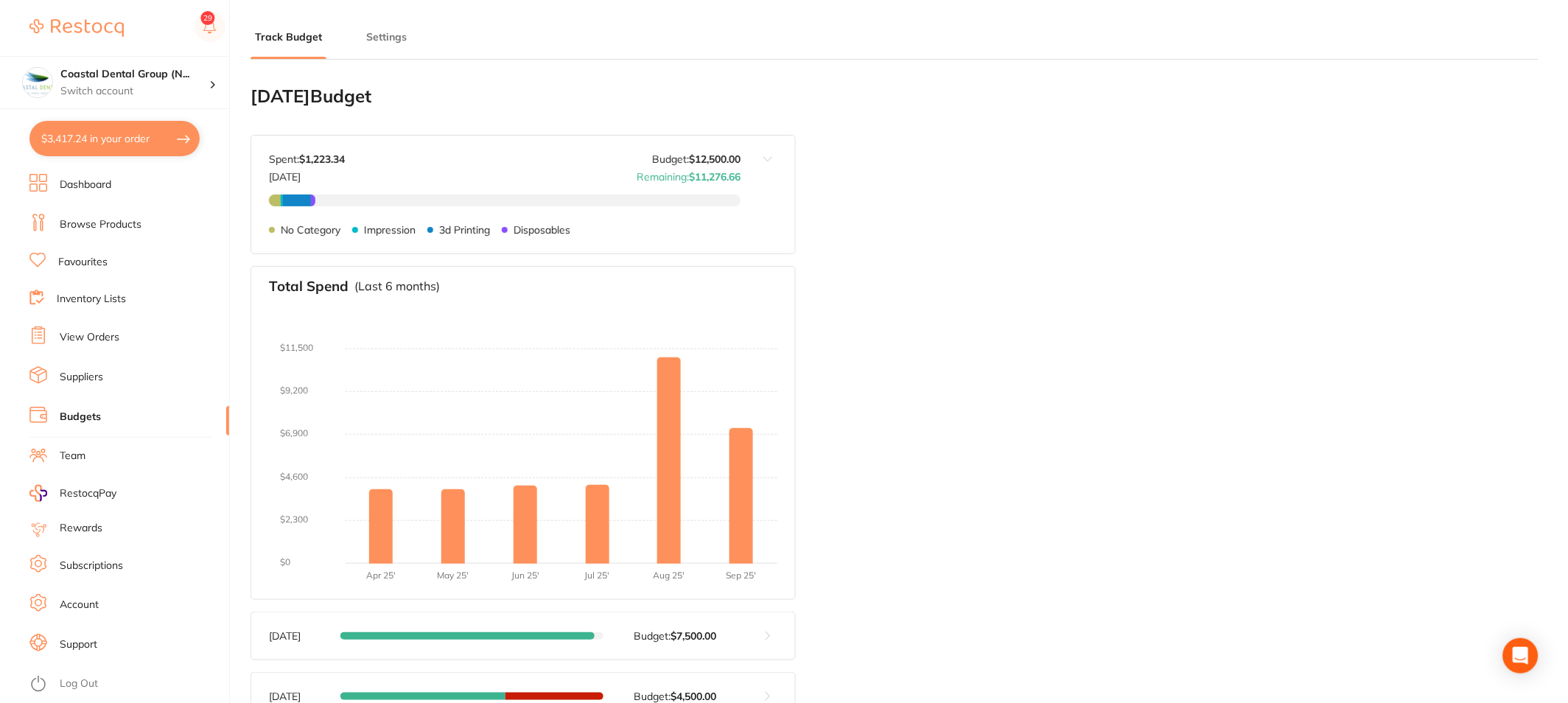
type input "10,000"
type input "12,500"
type input "5.0"
type input "250,000"
type input "12,500"
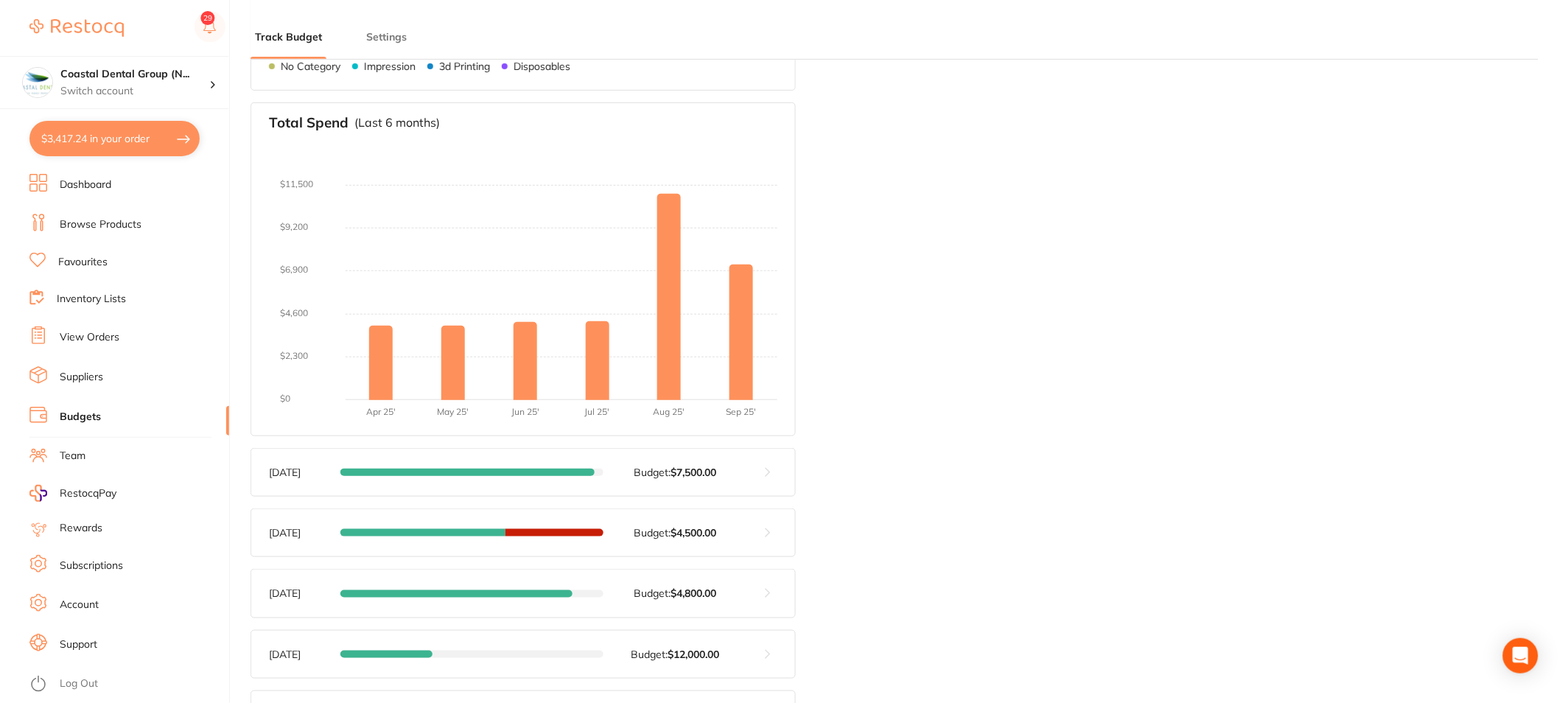
scroll to position [82, 0]
